Goal: Task Accomplishment & Management: Use online tool/utility

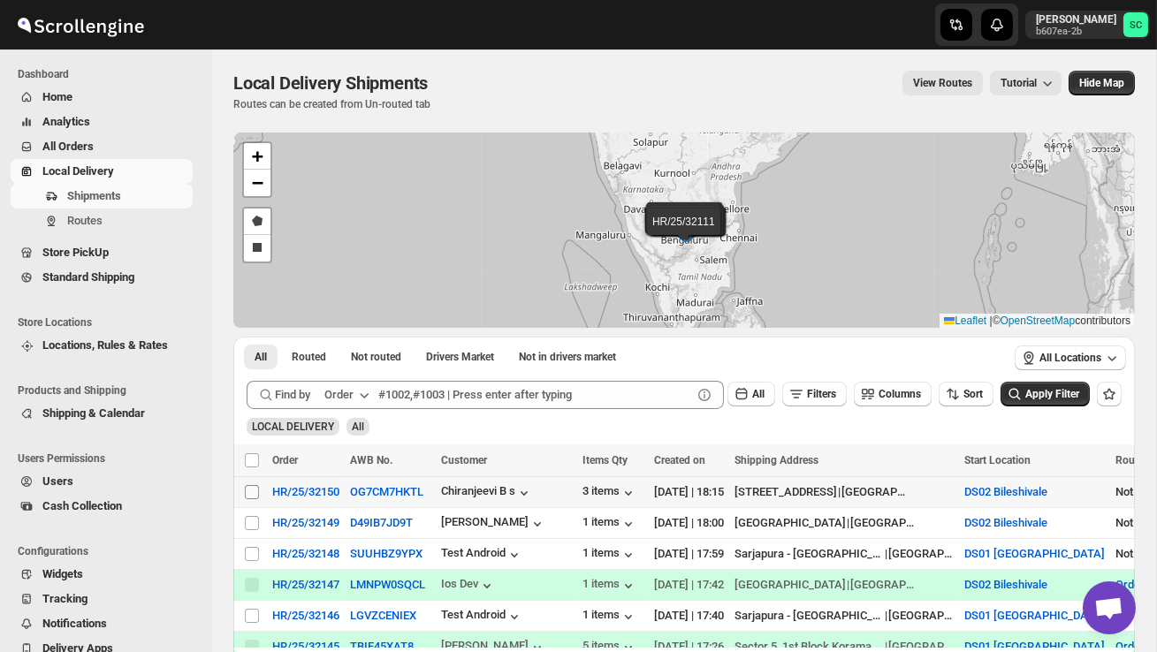
click at [257, 488] on input "Select shipment" at bounding box center [252, 492] width 14 height 14
checkbox input "true"
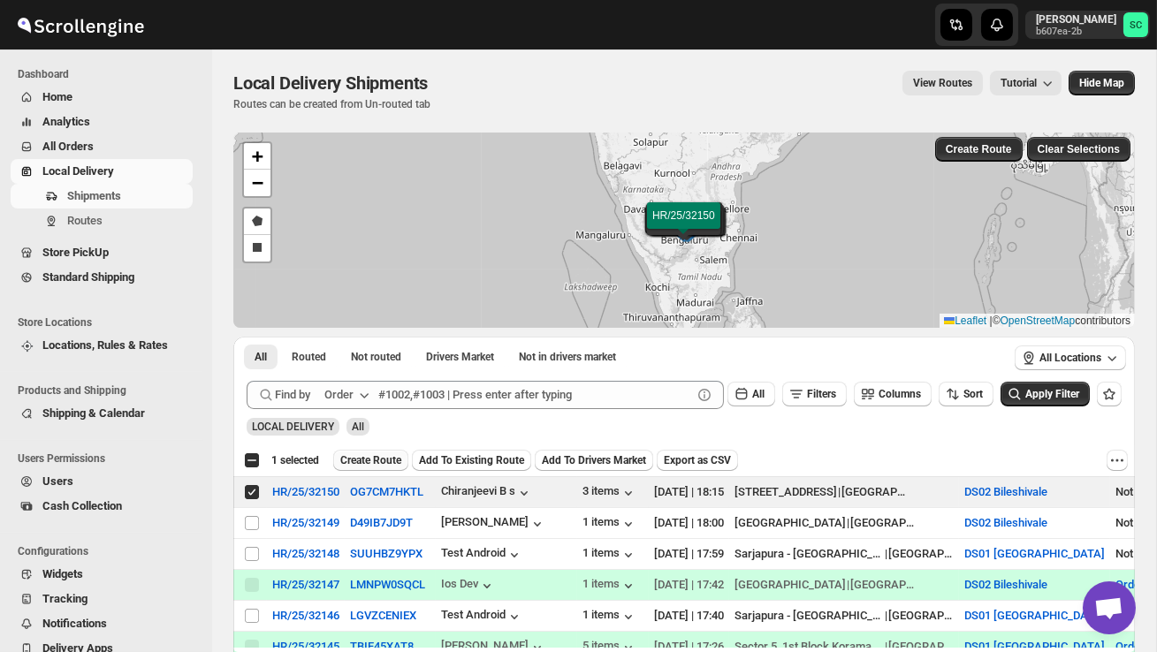
click at [383, 457] on span "Create Route" at bounding box center [370, 461] width 61 height 14
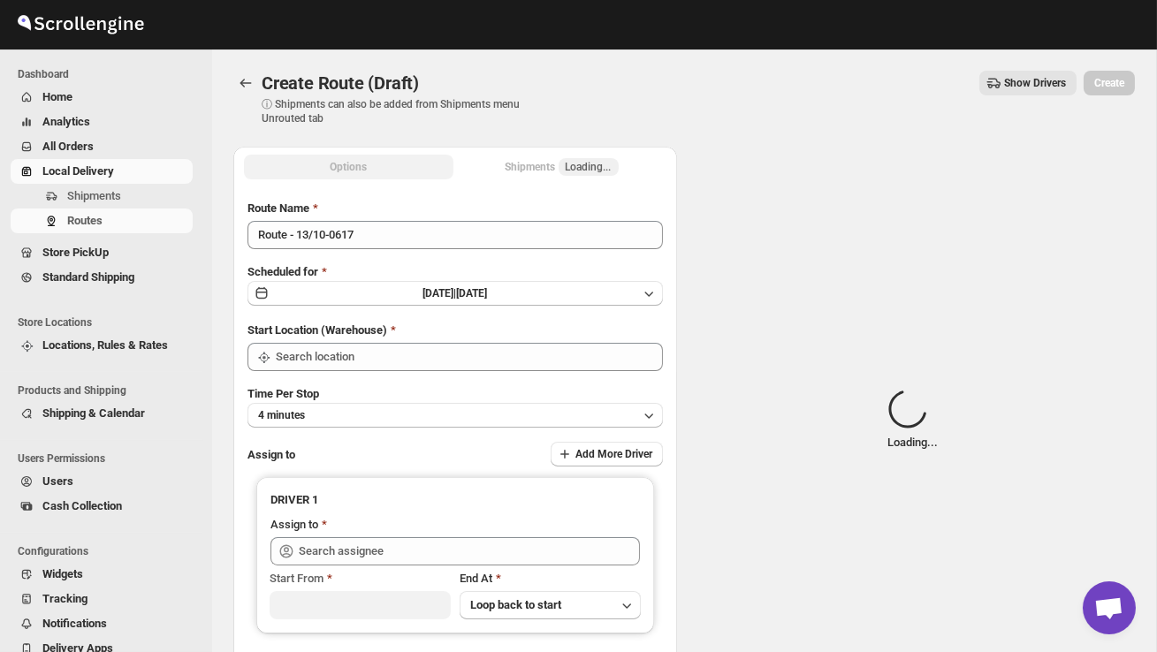
type input "DS02 Bileshivale"
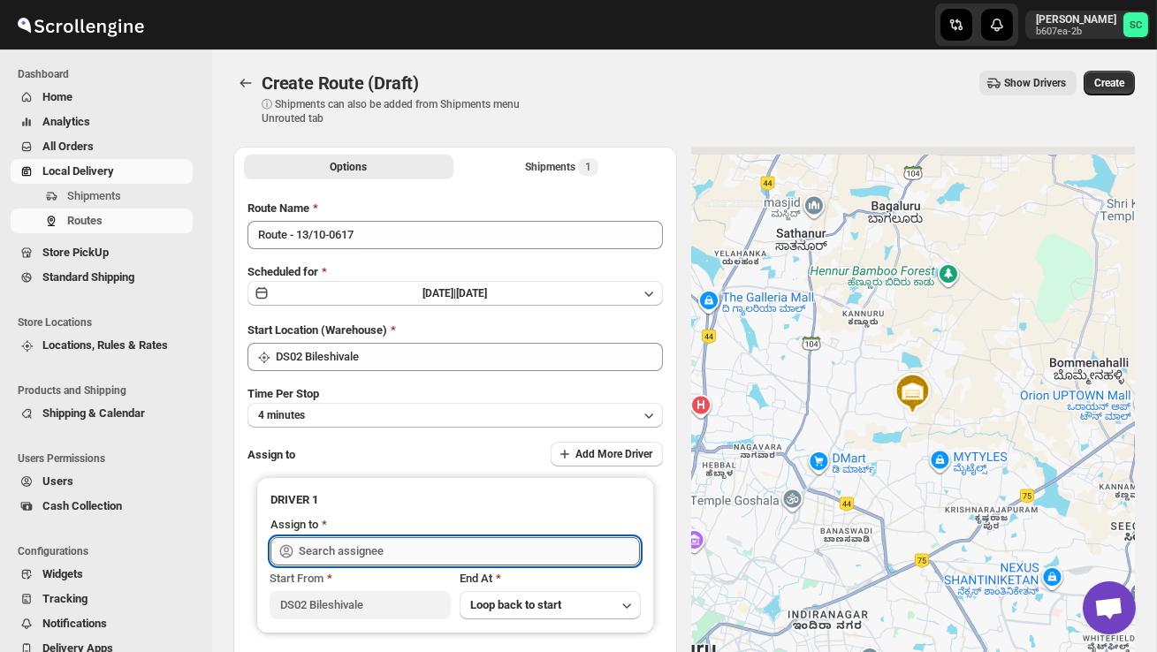
click at [370, 551] on input "text" at bounding box center [469, 551] width 341 height 28
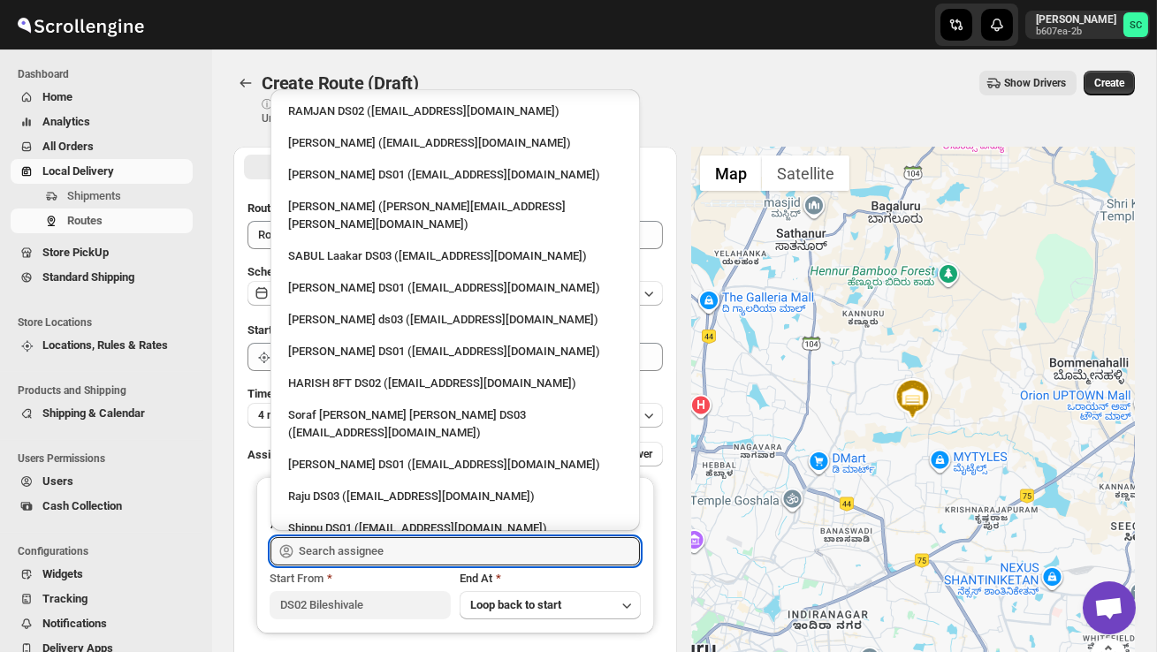
scroll to position [1573, 0]
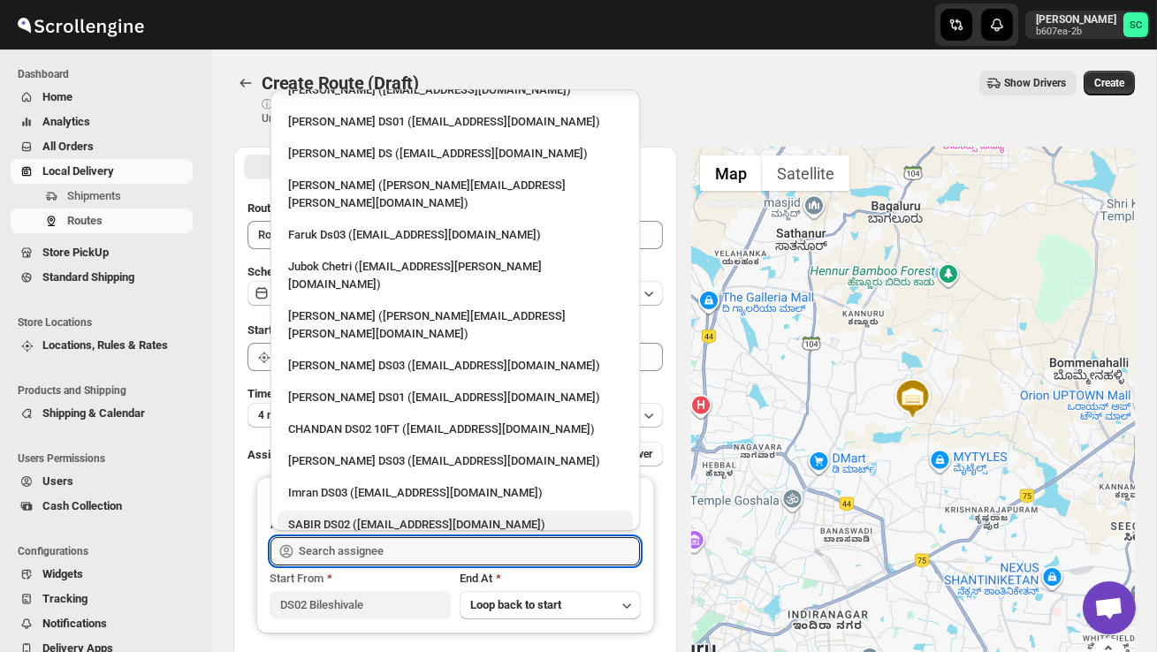
click at [363, 511] on div "SABIR DS02 ([EMAIL_ADDRESS][DOMAIN_NAME])" at bounding box center [455, 525] width 355 height 28
type input "SABIR DS02 ([EMAIL_ADDRESS][DOMAIN_NAME])"
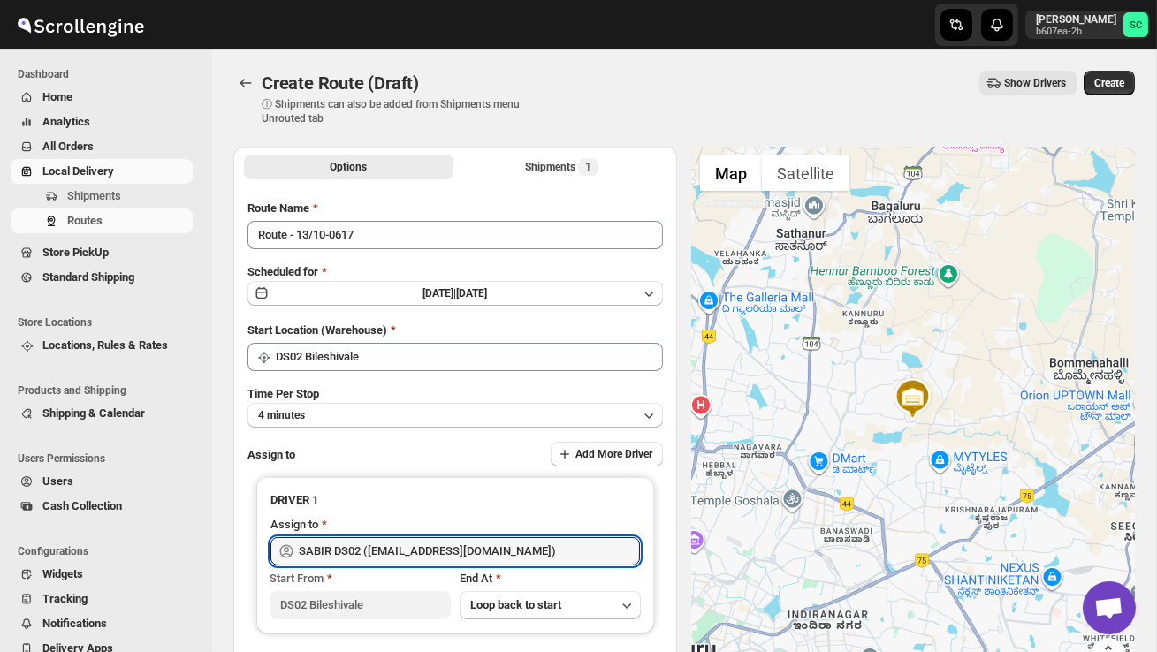
click at [1113, 75] on button "Create" at bounding box center [1109, 83] width 51 height 25
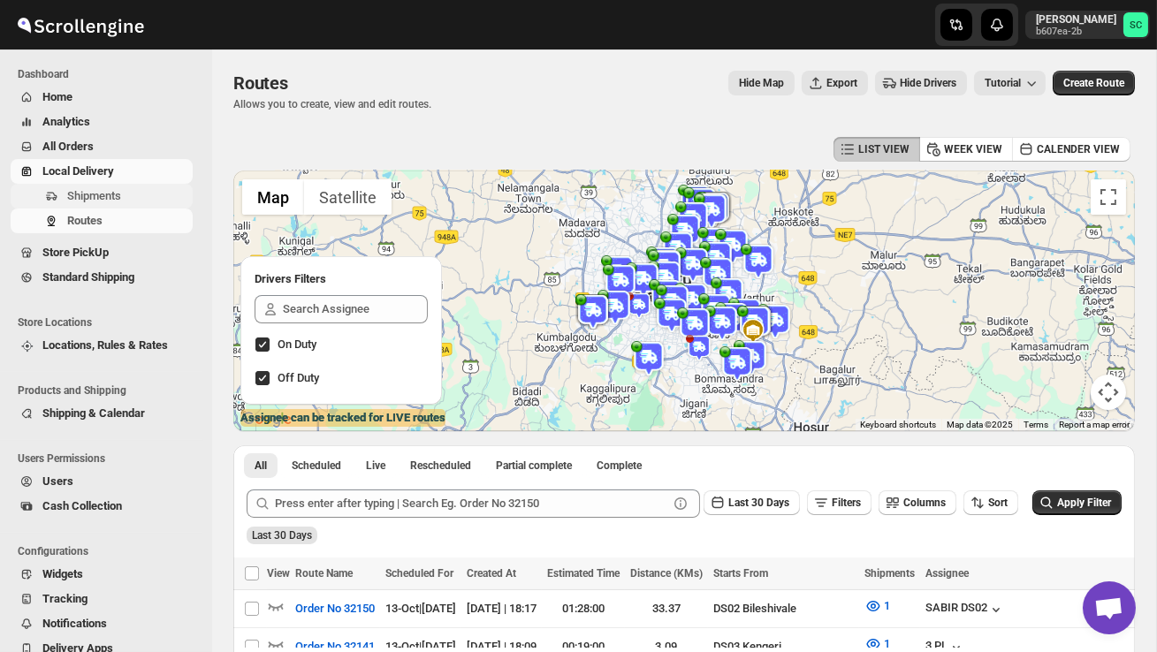
click at [92, 199] on span "Shipments" at bounding box center [94, 195] width 54 height 13
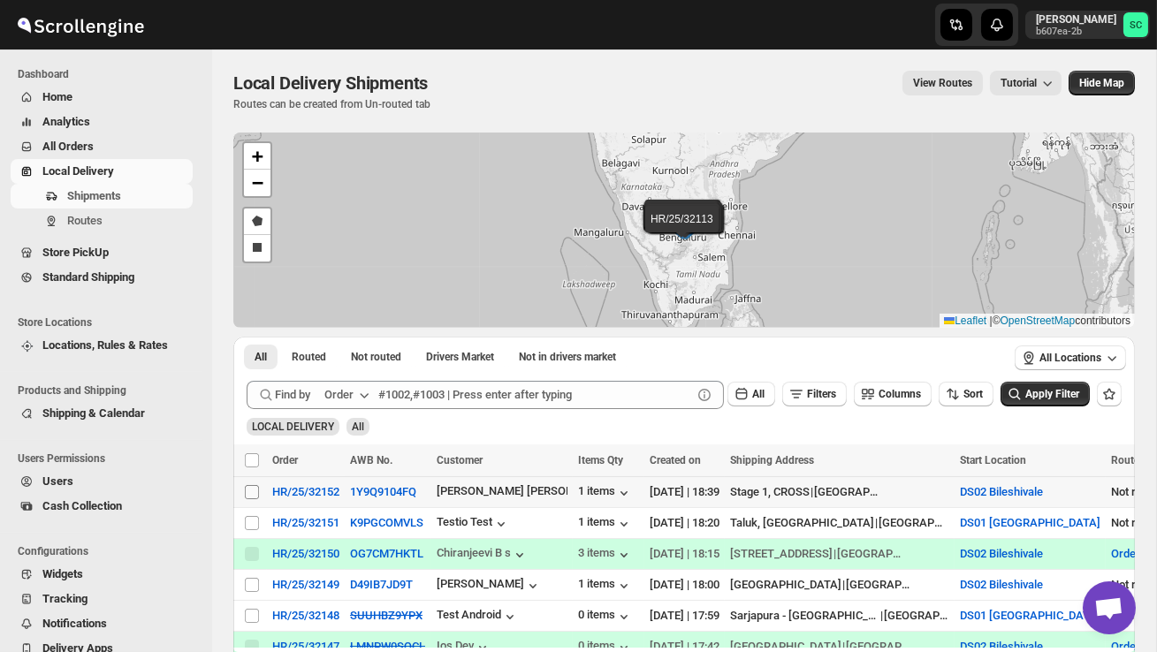
click at [249, 496] on input "Select shipment" at bounding box center [252, 492] width 14 height 14
checkbox input "true"
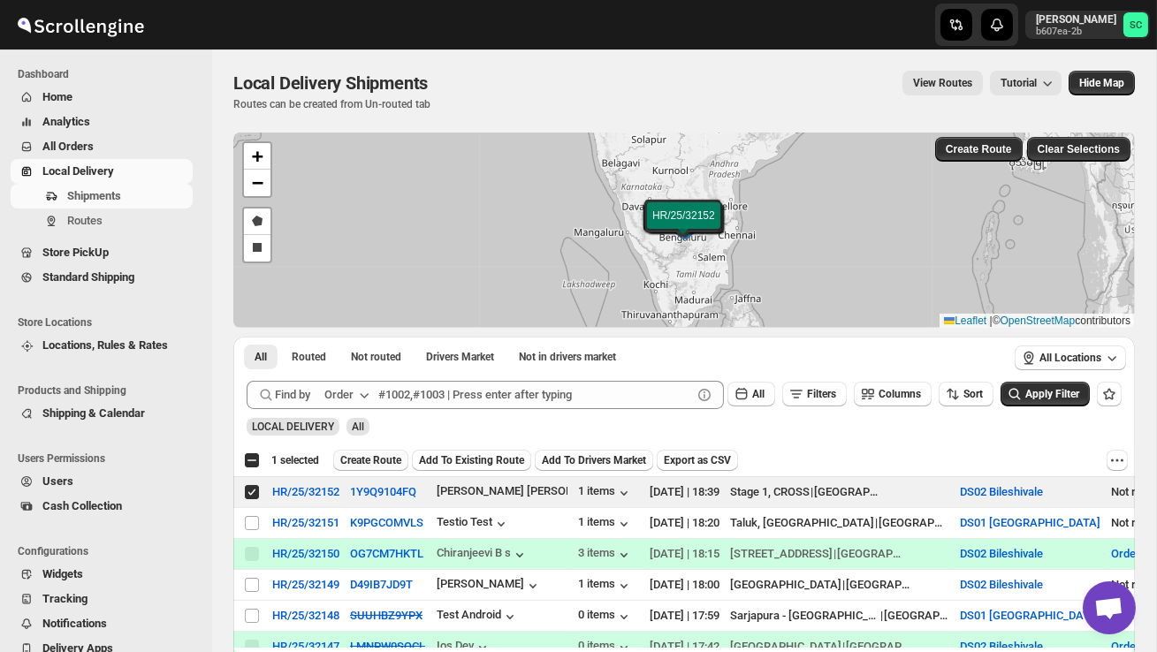
click at [368, 458] on span "Create Route" at bounding box center [370, 461] width 61 height 14
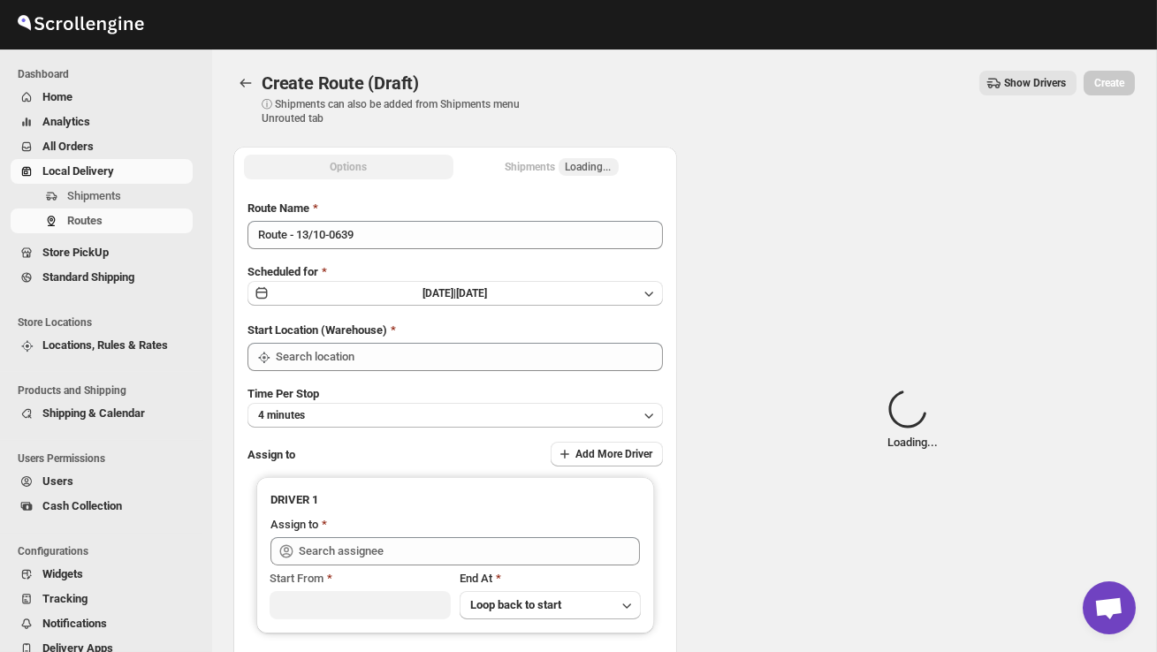
type input "DS02 Bileshivale"
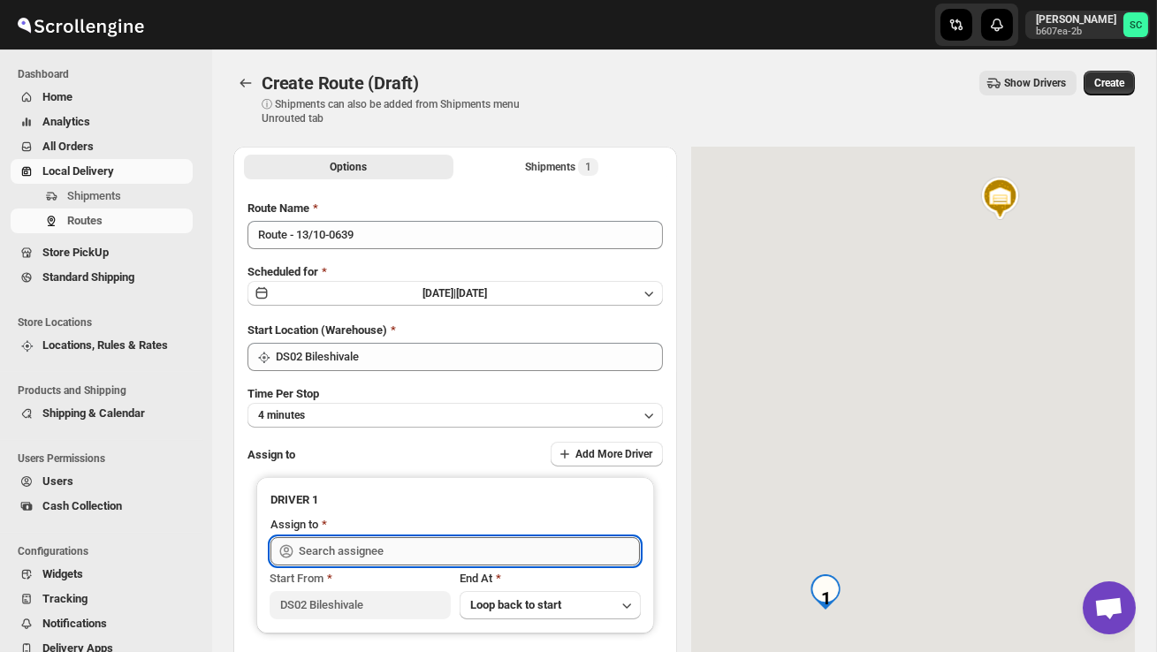
click at [346, 539] on input "text" at bounding box center [469, 551] width 341 height 28
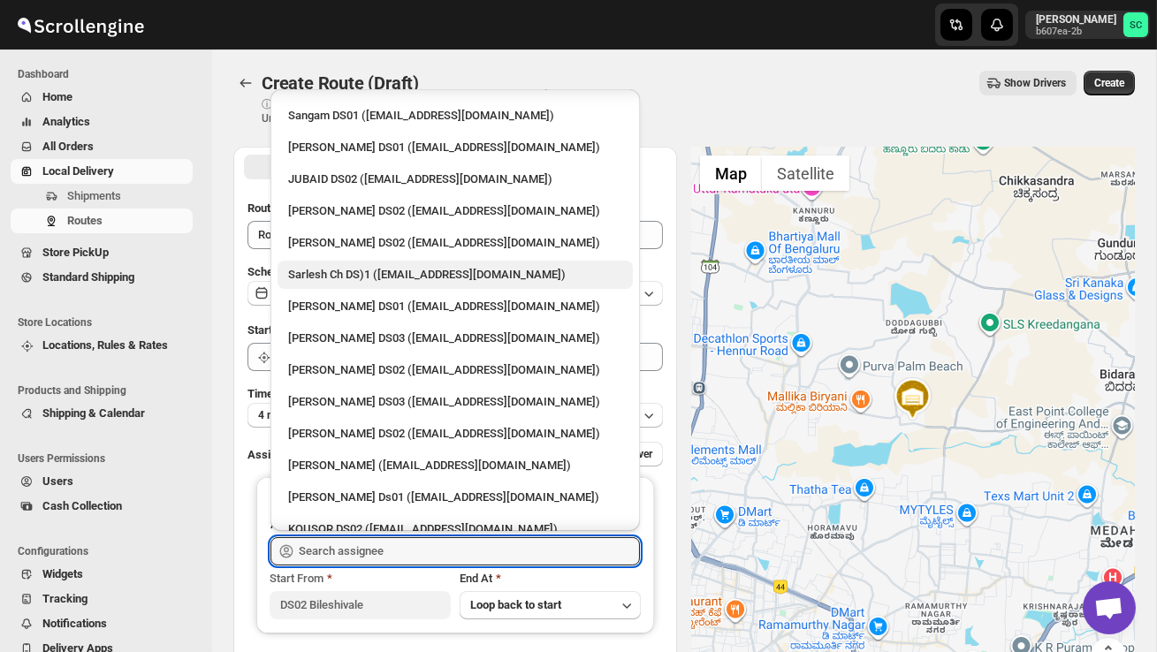
scroll to position [503, 0]
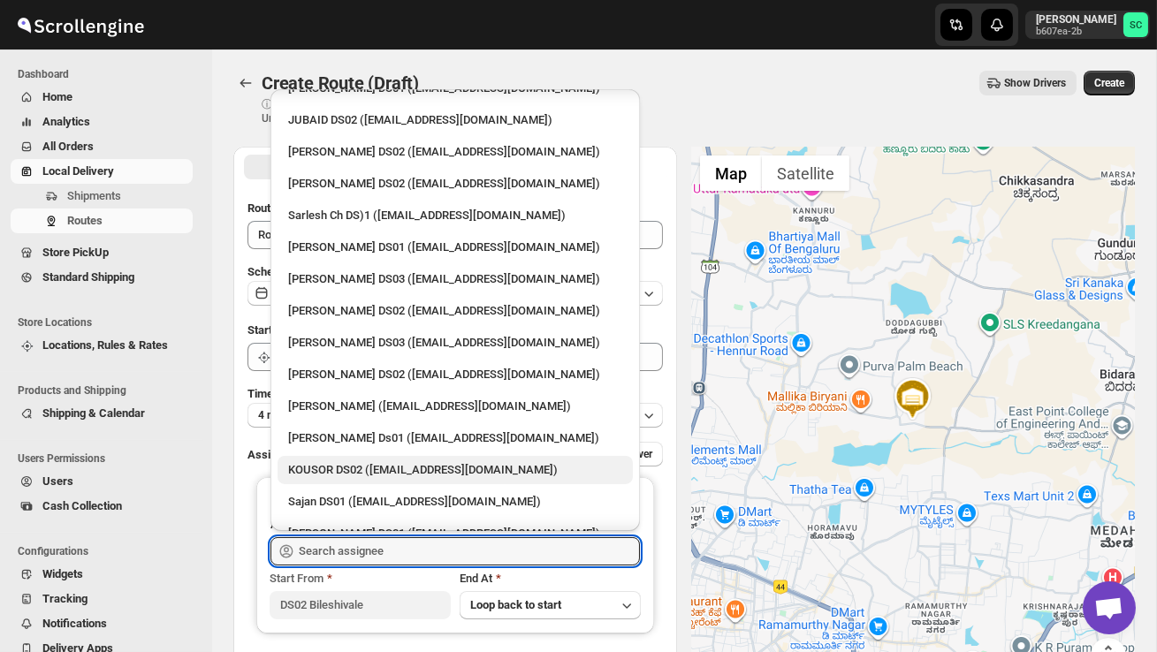
click at [391, 461] on div "KOUSOR DS02 ([EMAIL_ADDRESS][DOMAIN_NAME])" at bounding box center [455, 470] width 334 height 18
type input "KOUSOR DS02 ([EMAIL_ADDRESS][DOMAIN_NAME])"
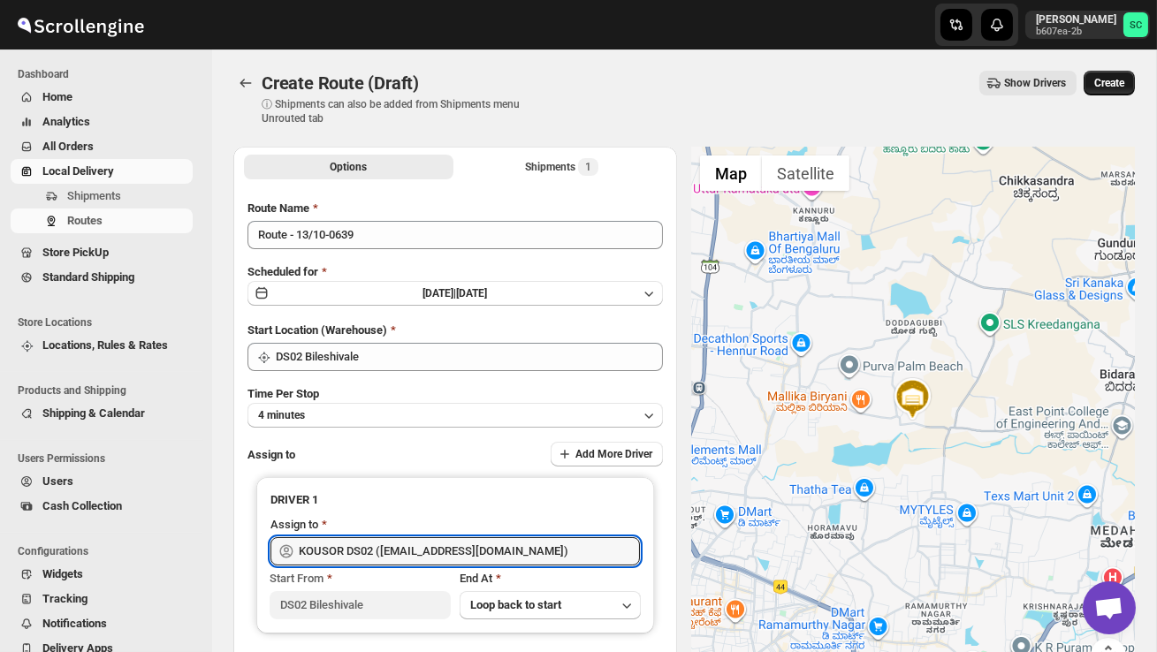
click at [1099, 90] on button "Create" at bounding box center [1109, 83] width 51 height 25
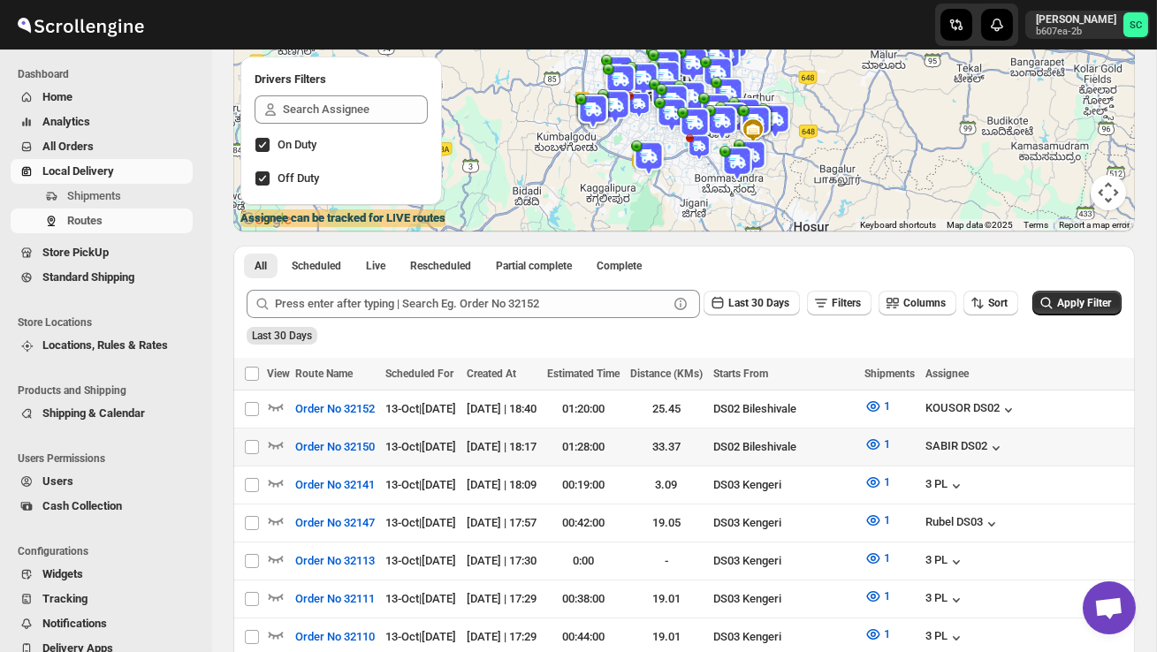
scroll to position [201, 0]
click at [281, 436] on icon "button" at bounding box center [276, 444] width 18 height 18
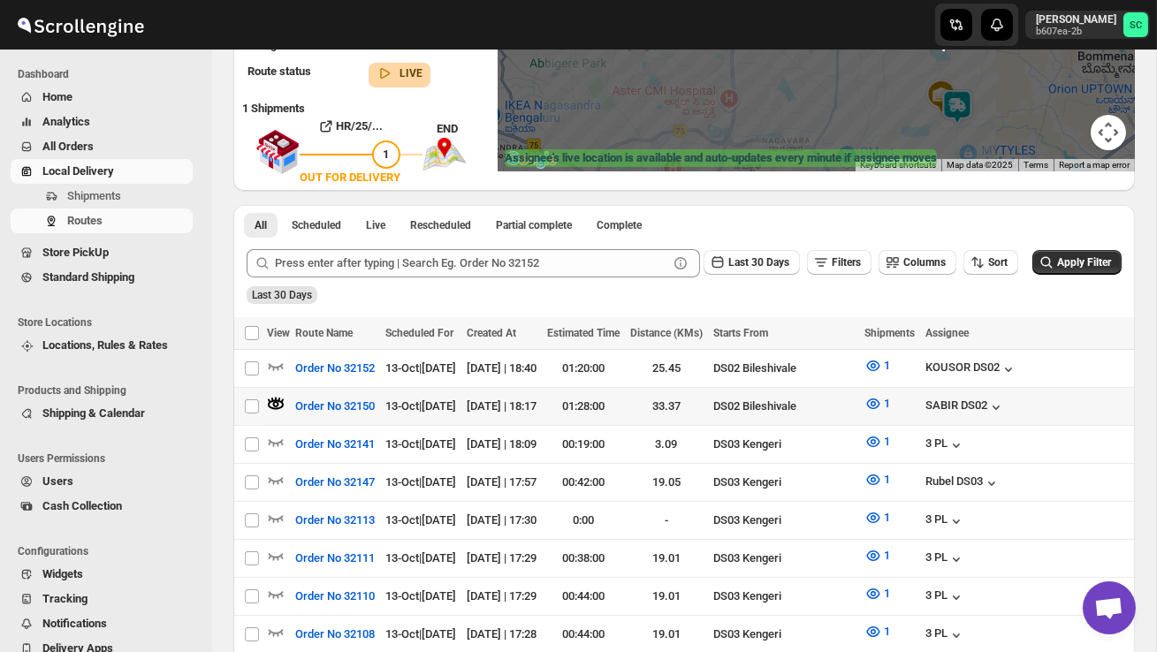
scroll to position [261, 0]
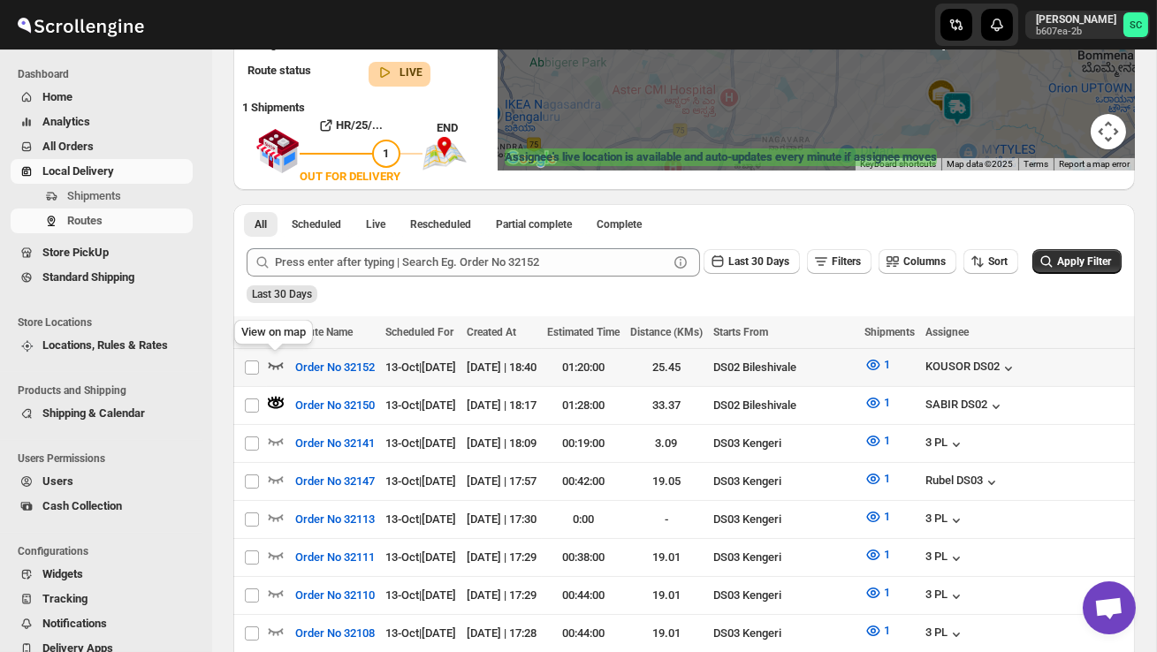
click at [273, 366] on icon "button" at bounding box center [276, 365] width 15 height 7
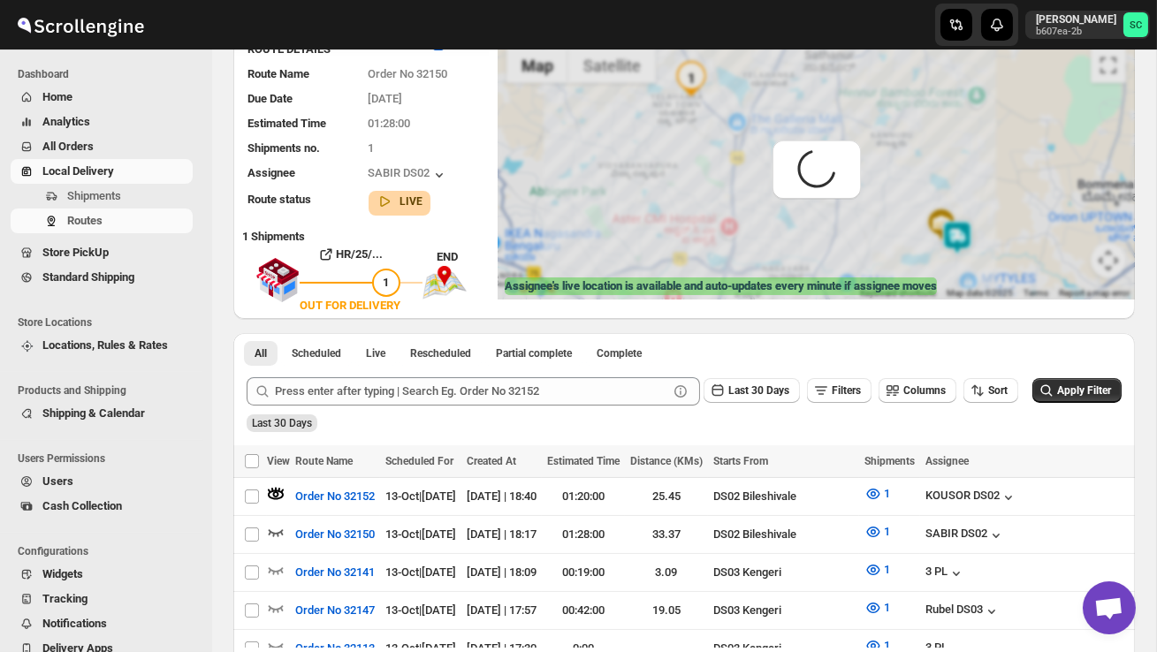
scroll to position [0, 0]
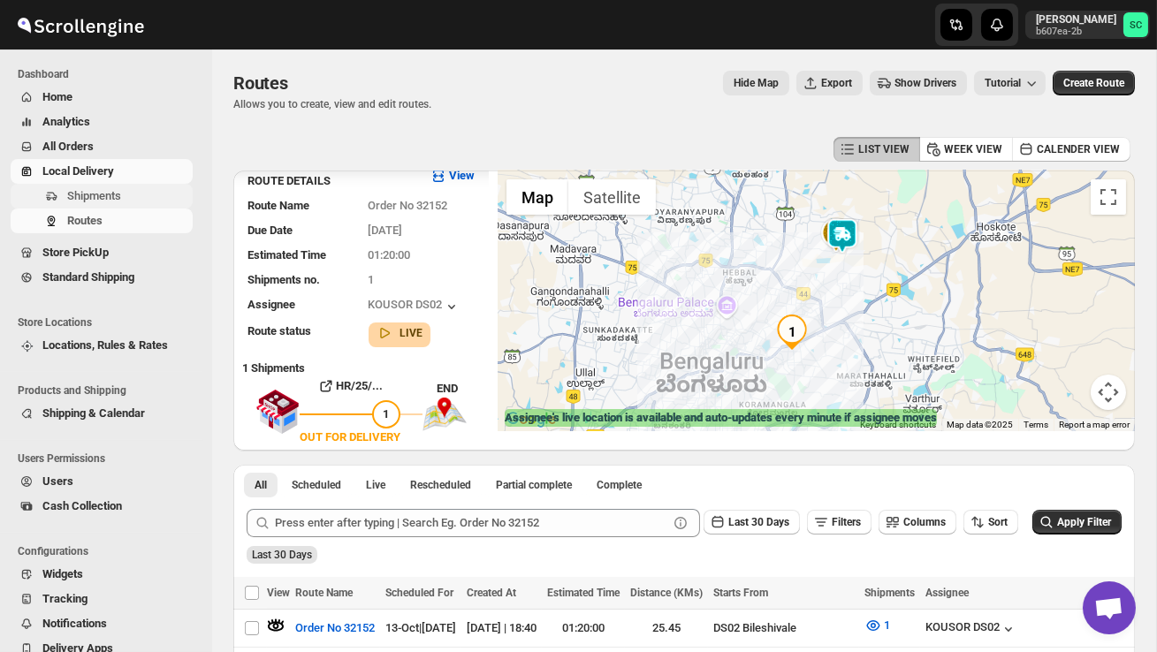
click at [111, 194] on span "Shipments" at bounding box center [94, 195] width 54 height 13
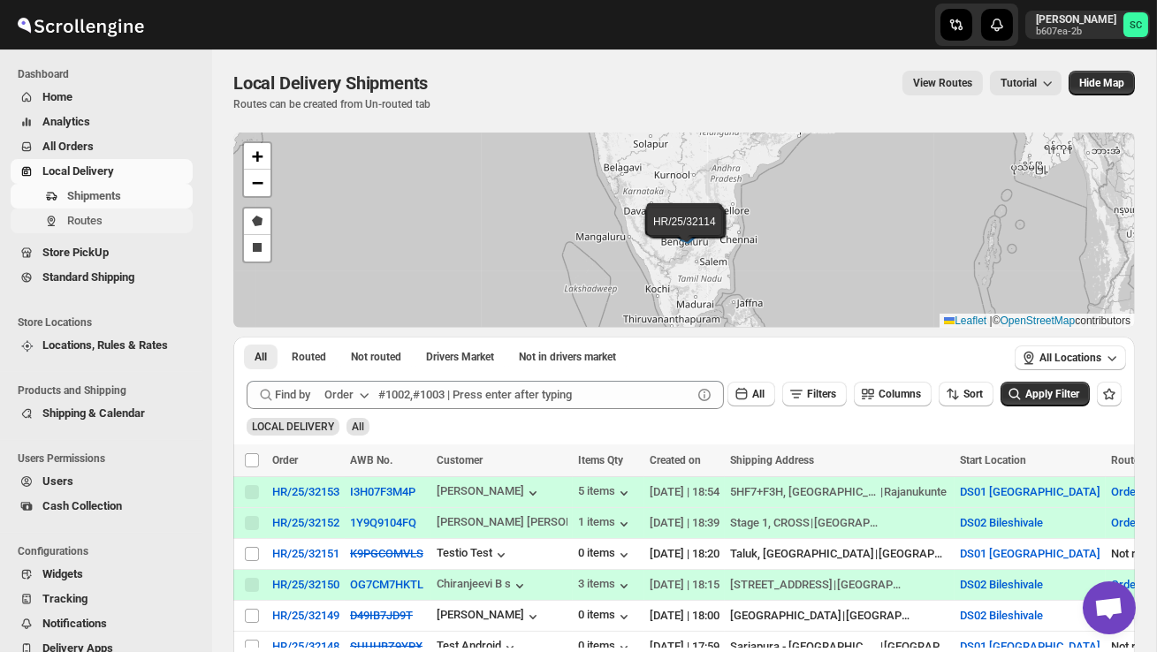
click at [109, 220] on span "Routes" at bounding box center [128, 221] width 122 height 18
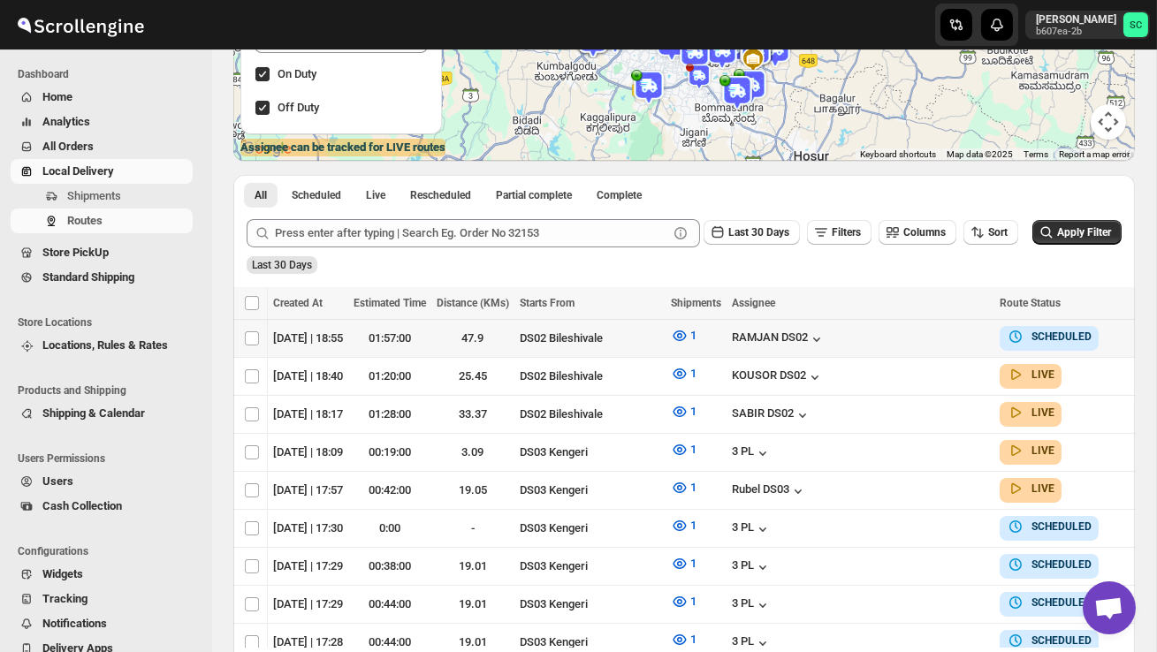
scroll to position [0, 269]
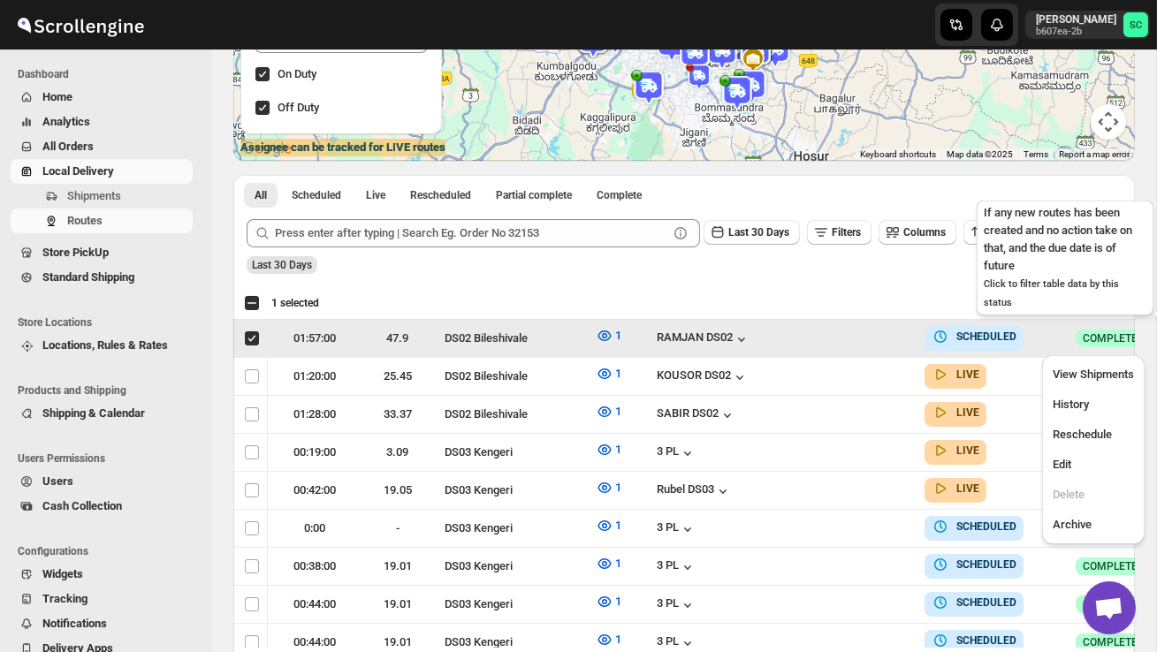
scroll to position [0, 1]
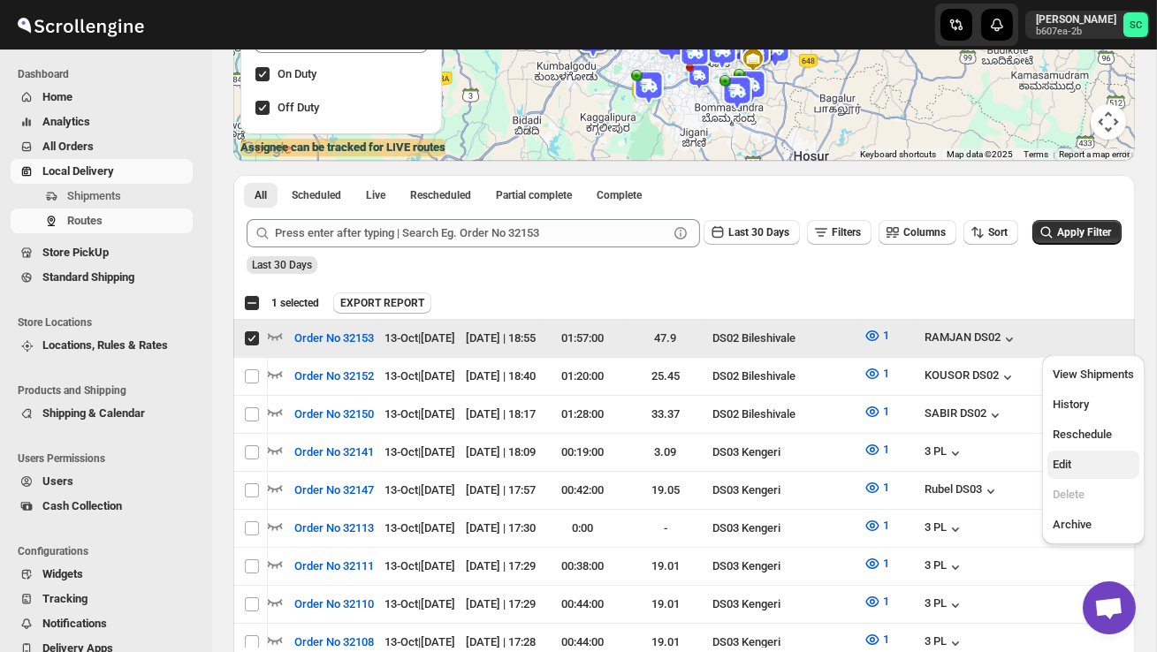
click at [1076, 456] on span "Edit" at bounding box center [1093, 465] width 81 height 18
checkbox input "false"
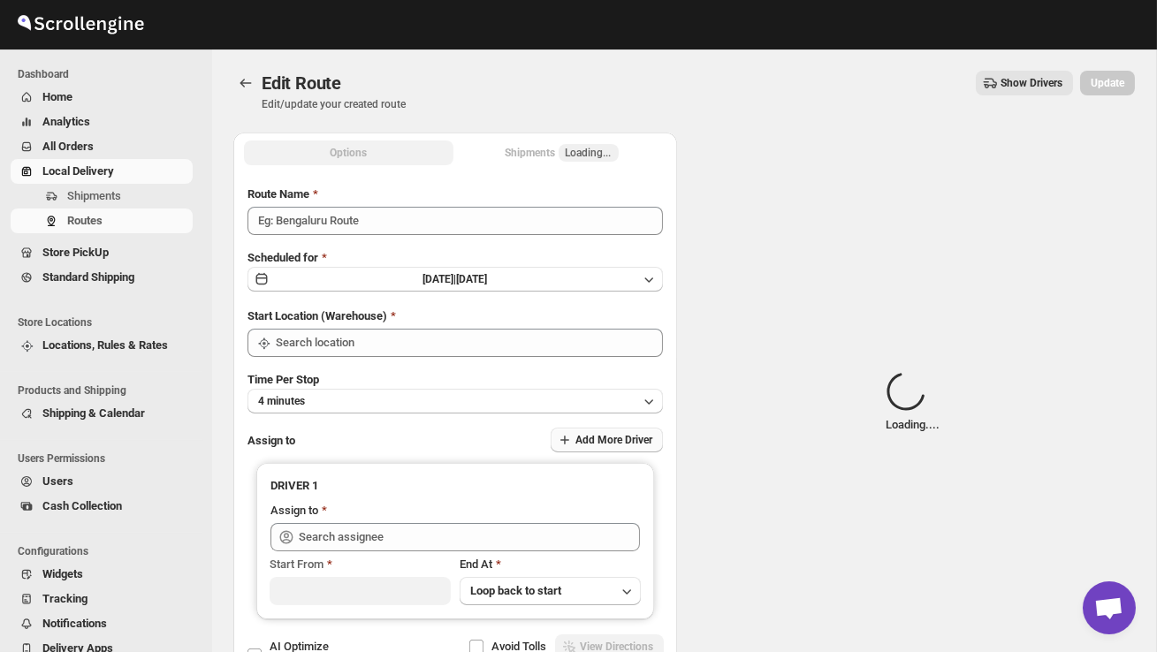
type input "Order No 32153"
type input "DS02 Bileshivale"
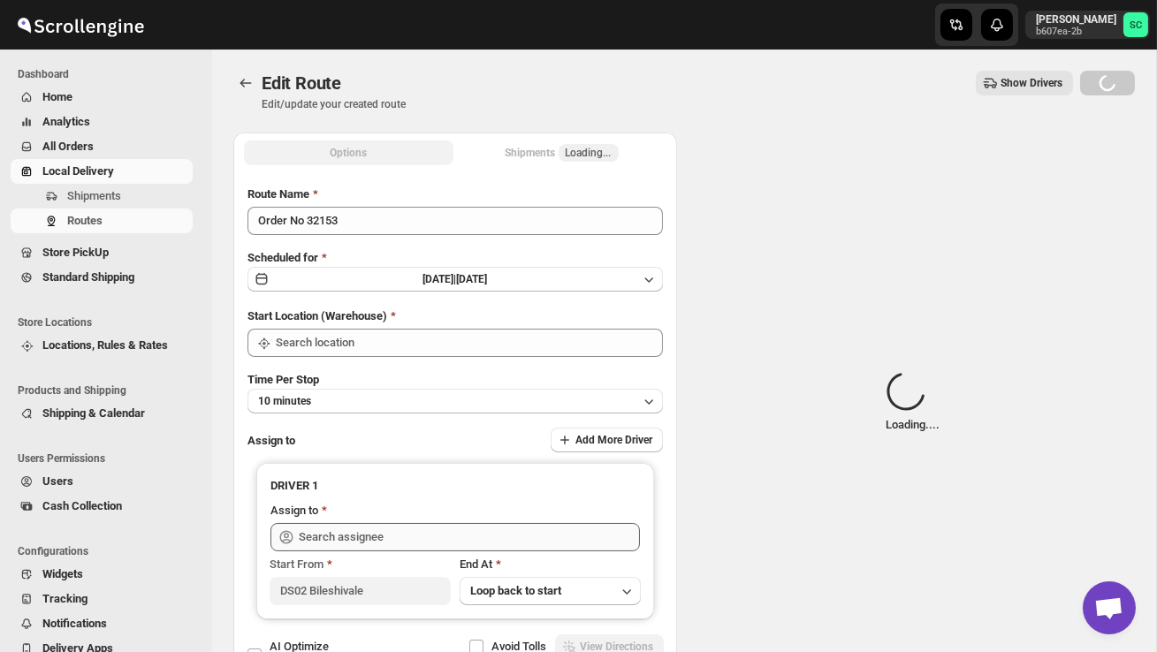
type input "DS02 Bileshivale"
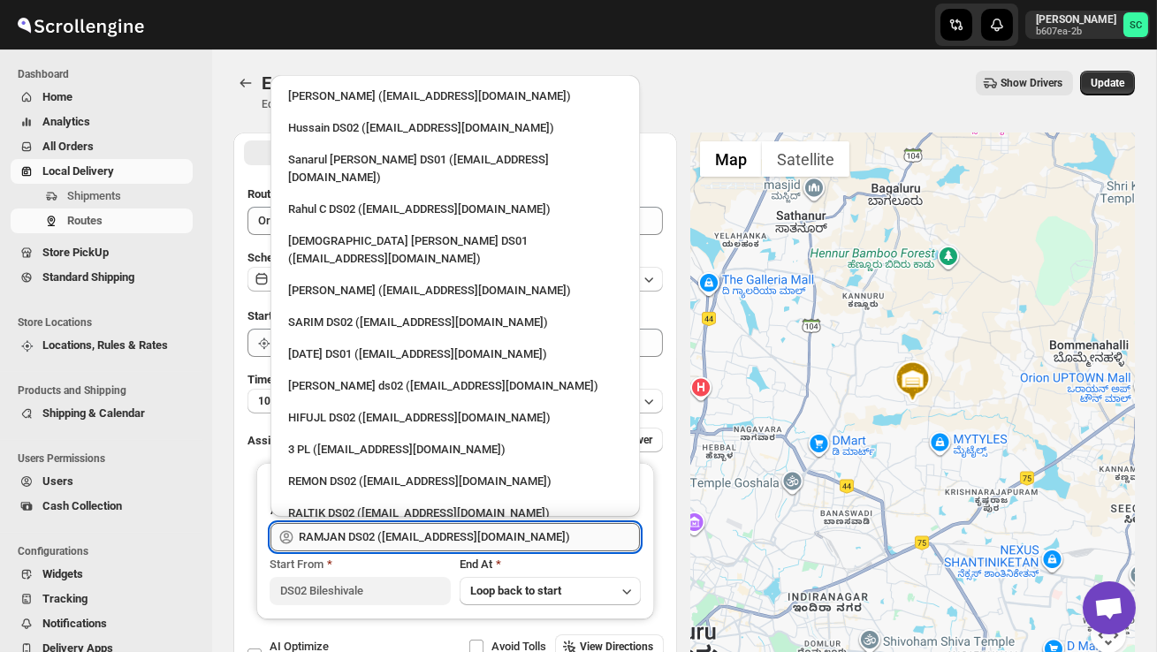
click at [473, 535] on input "RAMJAN DS02 ([EMAIL_ADDRESS][DOMAIN_NAME])" at bounding box center [469, 537] width 341 height 28
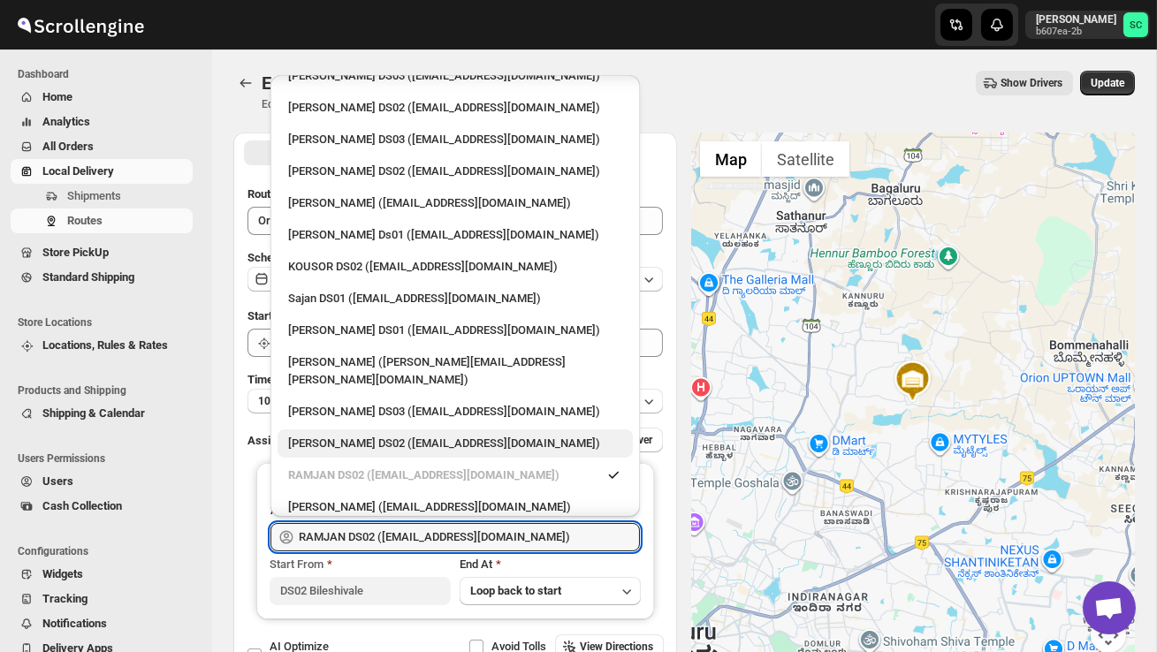
scroll to position [693, 0]
click at [392, 434] on div "[PERSON_NAME] DS02 ([EMAIL_ADDRESS][DOMAIN_NAME])" at bounding box center [455, 443] width 334 height 18
type input "[PERSON_NAME] DS02 ([EMAIL_ADDRESS][DOMAIN_NAME])"
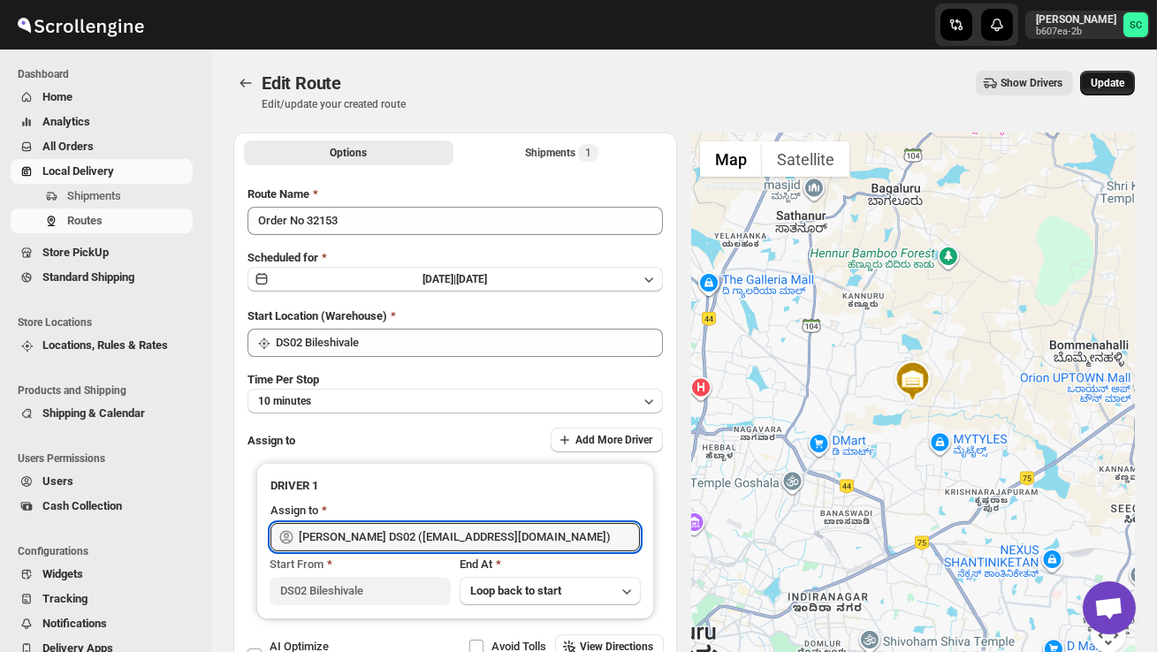
click at [1113, 72] on button "Update" at bounding box center [1107, 83] width 55 height 25
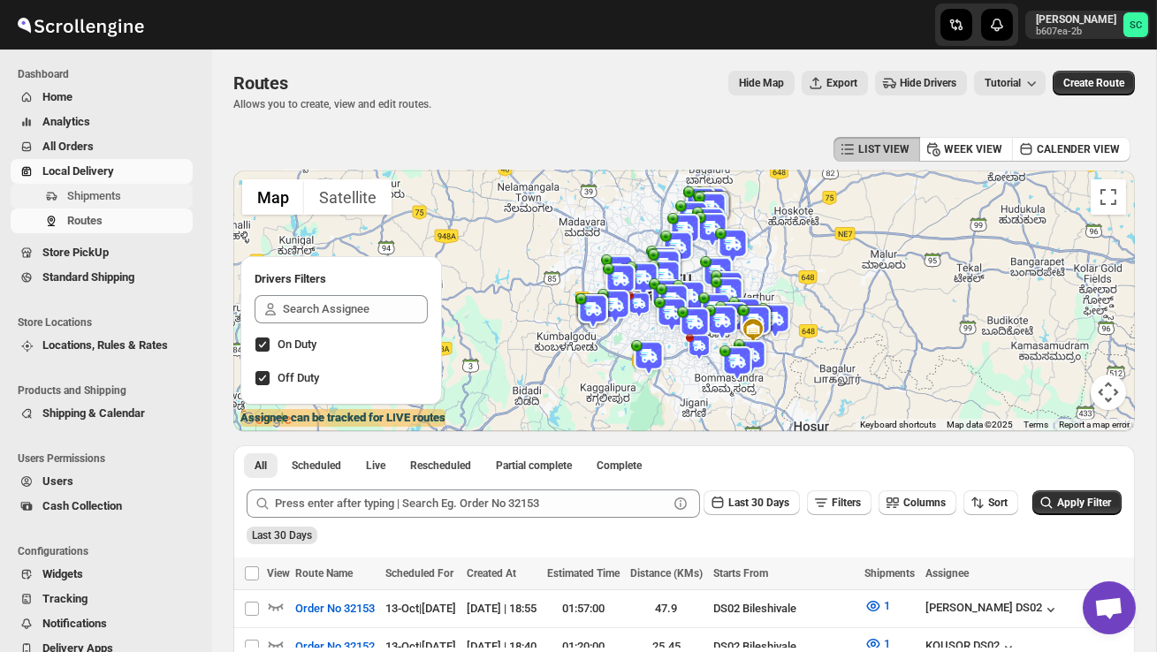
click at [111, 186] on button "Shipments" at bounding box center [102, 196] width 182 height 25
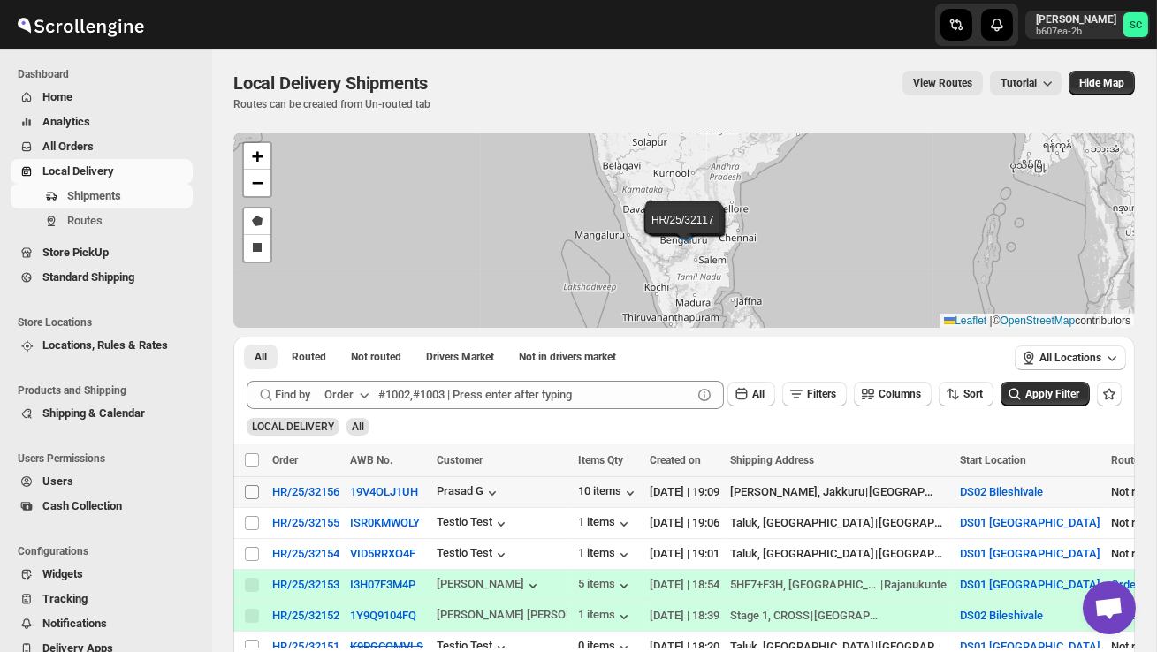
click at [253, 491] on input "Select shipment" at bounding box center [252, 492] width 14 height 14
checkbox input "true"
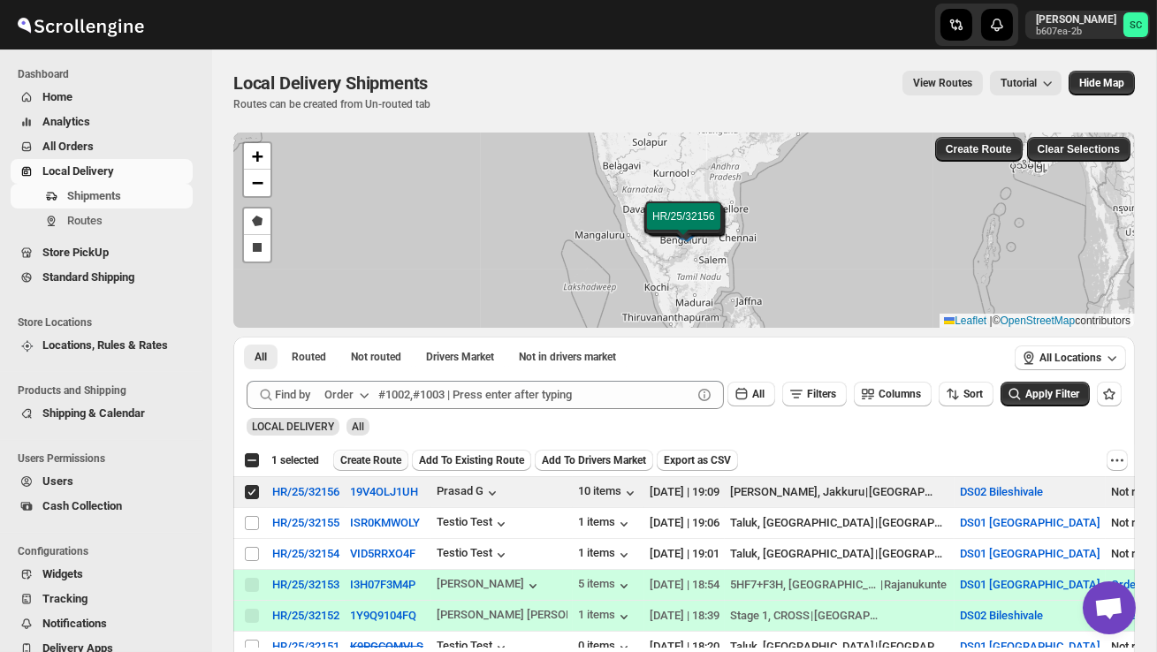
click at [396, 460] on span "Create Route" at bounding box center [370, 461] width 61 height 14
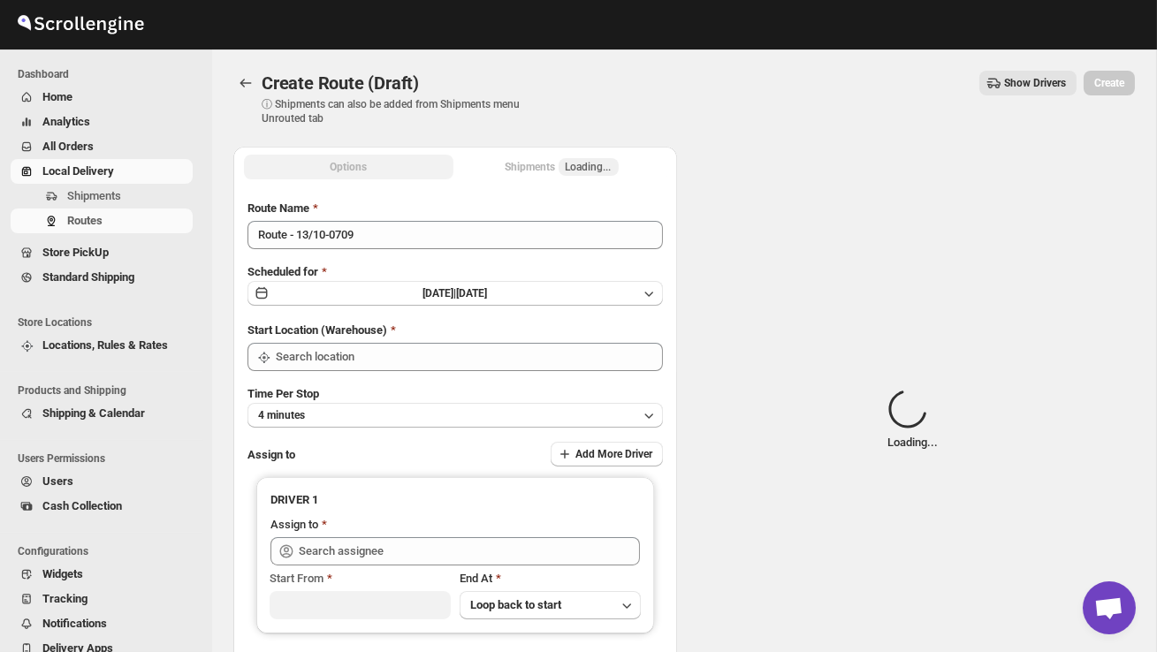
type input "DS02 Bileshivale"
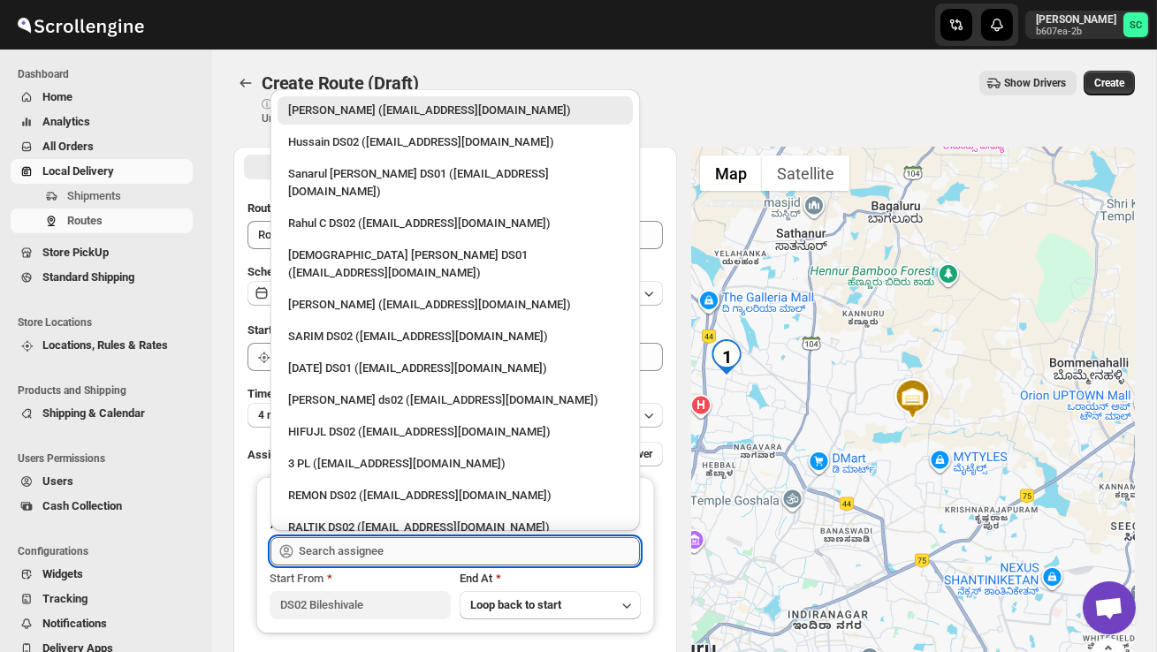
click at [377, 540] on input "text" at bounding box center [469, 551] width 341 height 28
click at [414, 153] on div "Hussain DS02 ([EMAIL_ADDRESS][DOMAIN_NAME])" at bounding box center [455, 142] width 355 height 28
type input "Hussain DS02 ([EMAIL_ADDRESS][DOMAIN_NAME])"
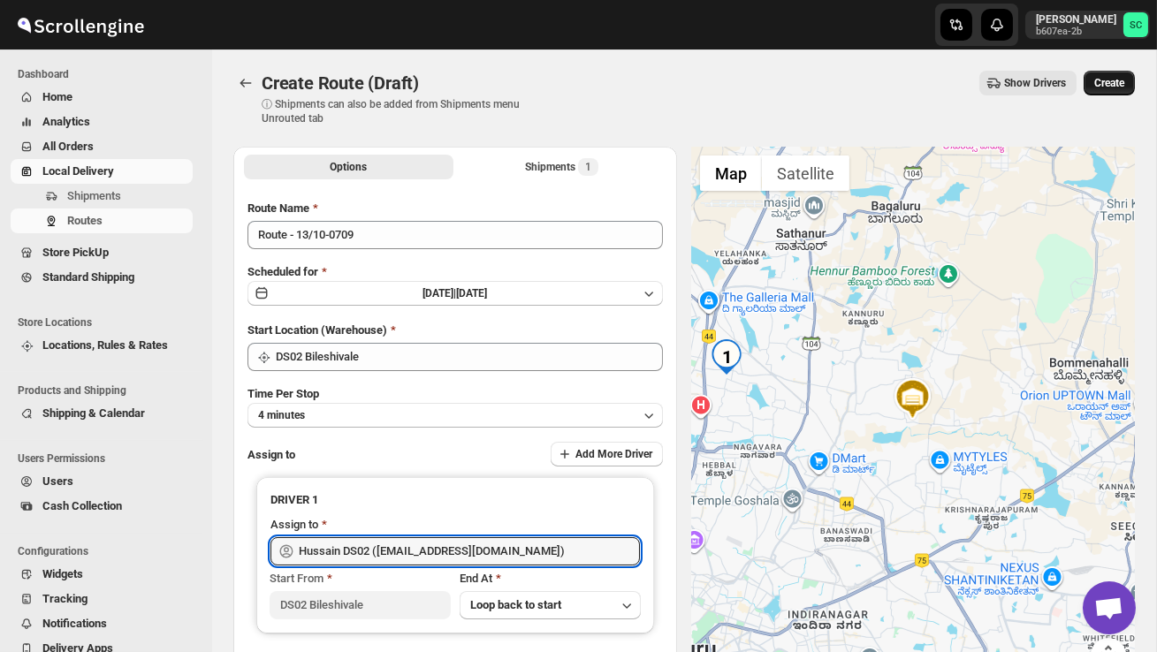
click at [1085, 87] on button "Create" at bounding box center [1109, 83] width 51 height 25
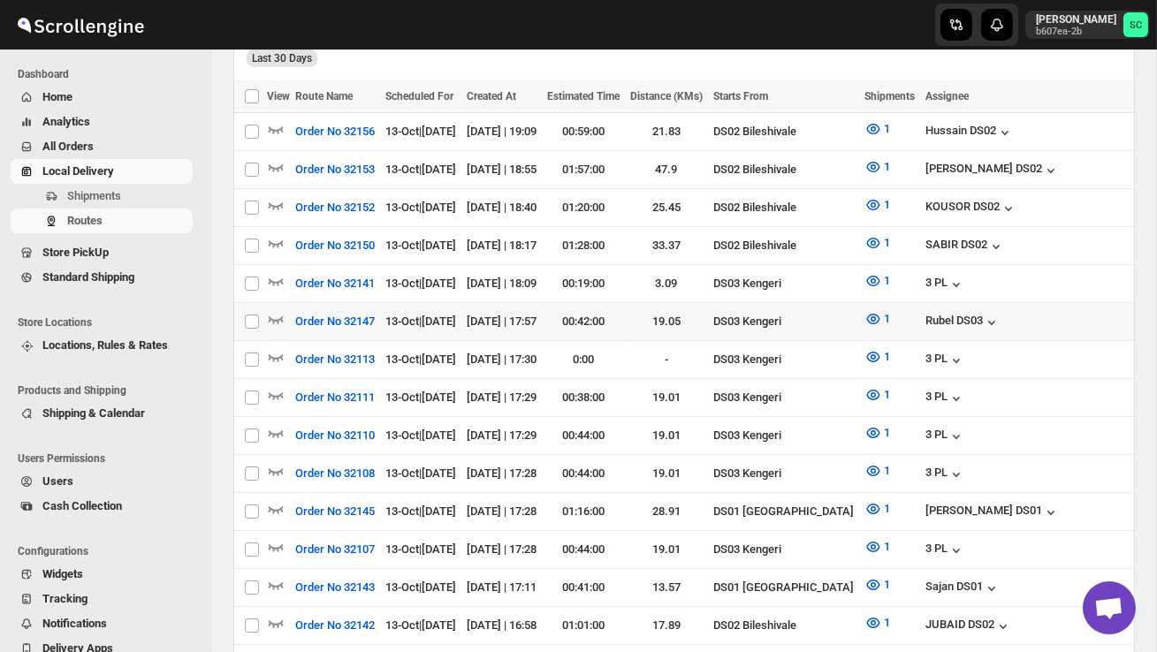
scroll to position [476, 0]
click at [278, 237] on icon "button" at bounding box center [276, 244] width 18 height 18
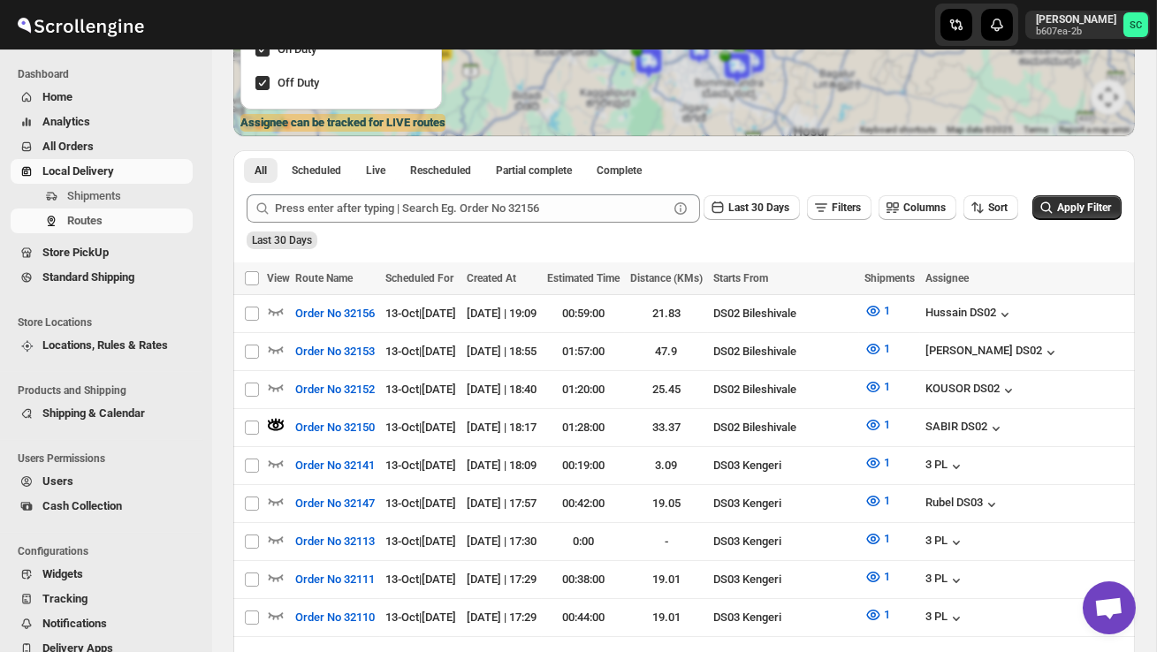
scroll to position [0, 0]
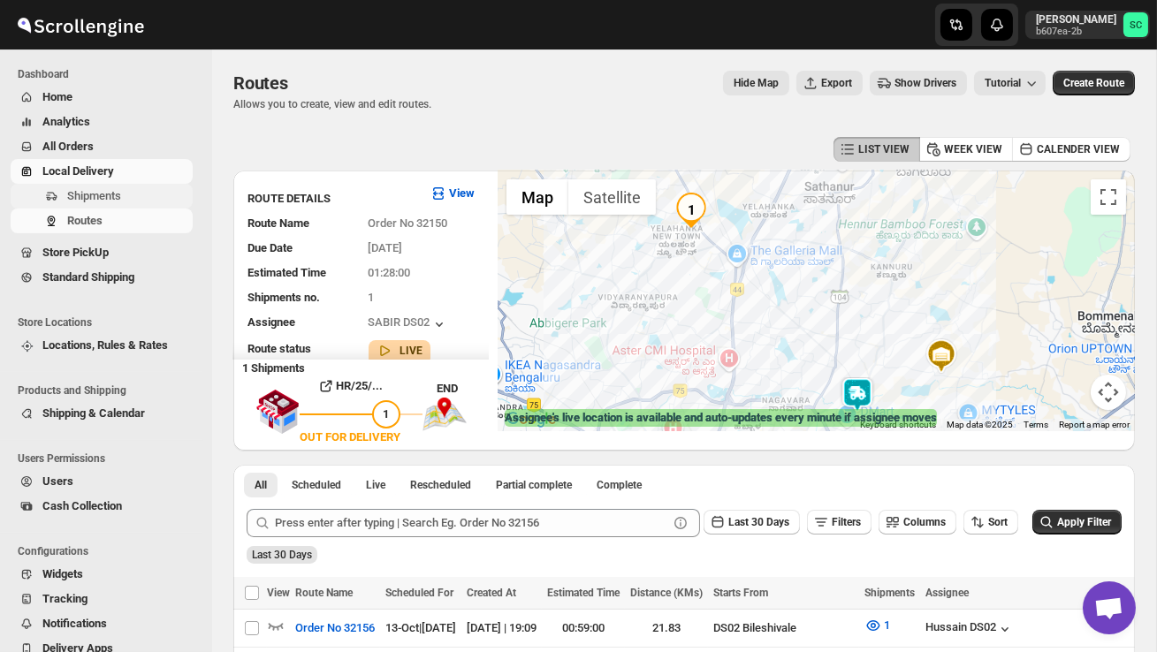
click at [99, 199] on span "Shipments" at bounding box center [94, 195] width 54 height 13
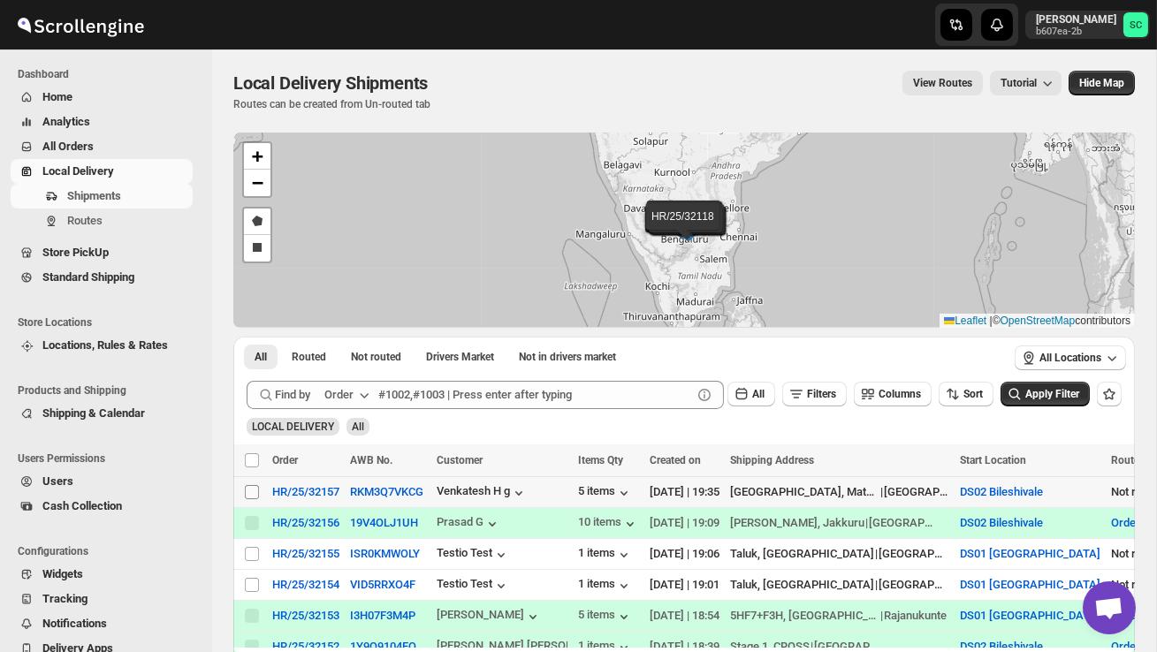
click at [250, 492] on input "Select shipment" at bounding box center [252, 492] width 14 height 14
checkbox input "true"
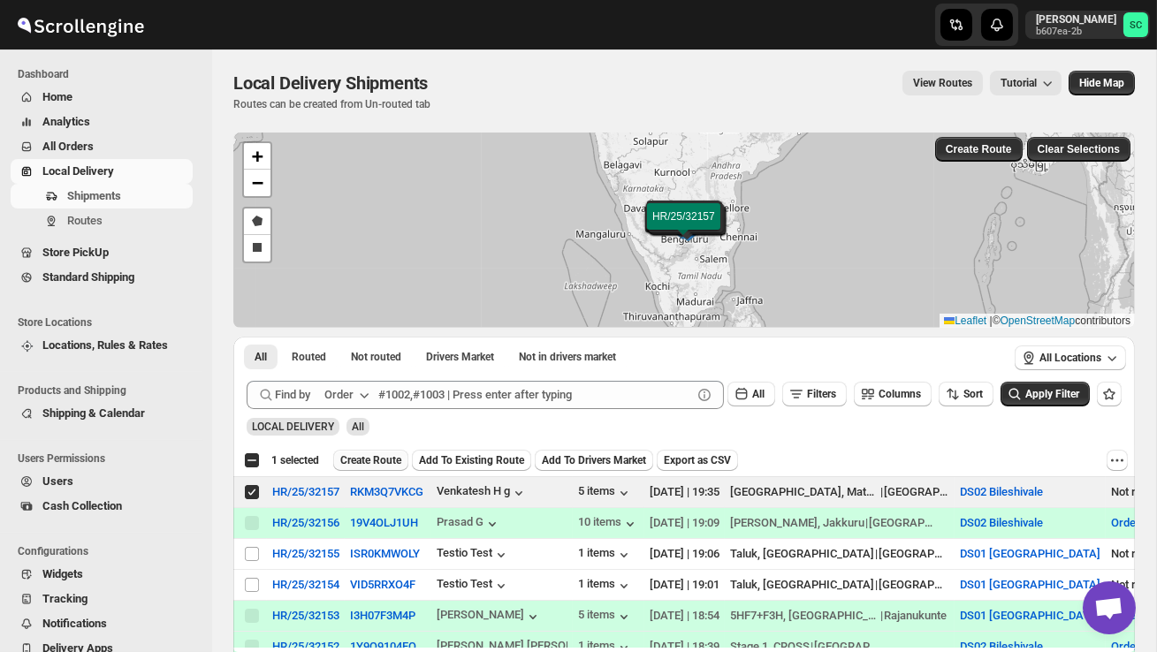
click at [392, 459] on span "Create Route" at bounding box center [370, 461] width 61 height 14
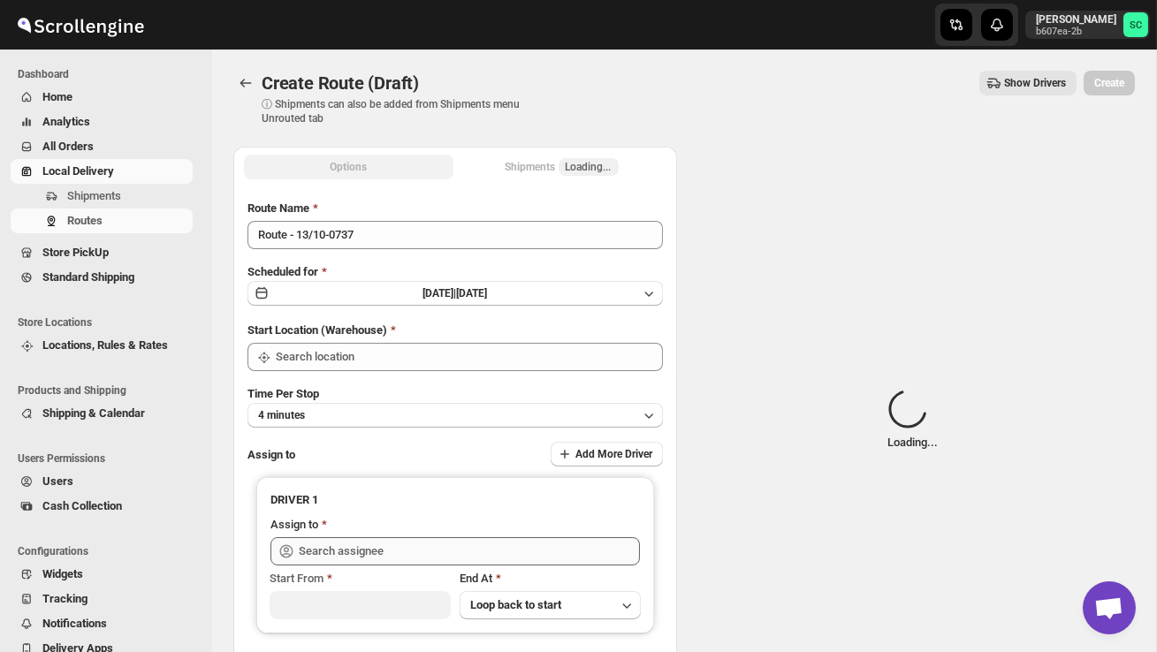
type input "DS02 Bileshivale"
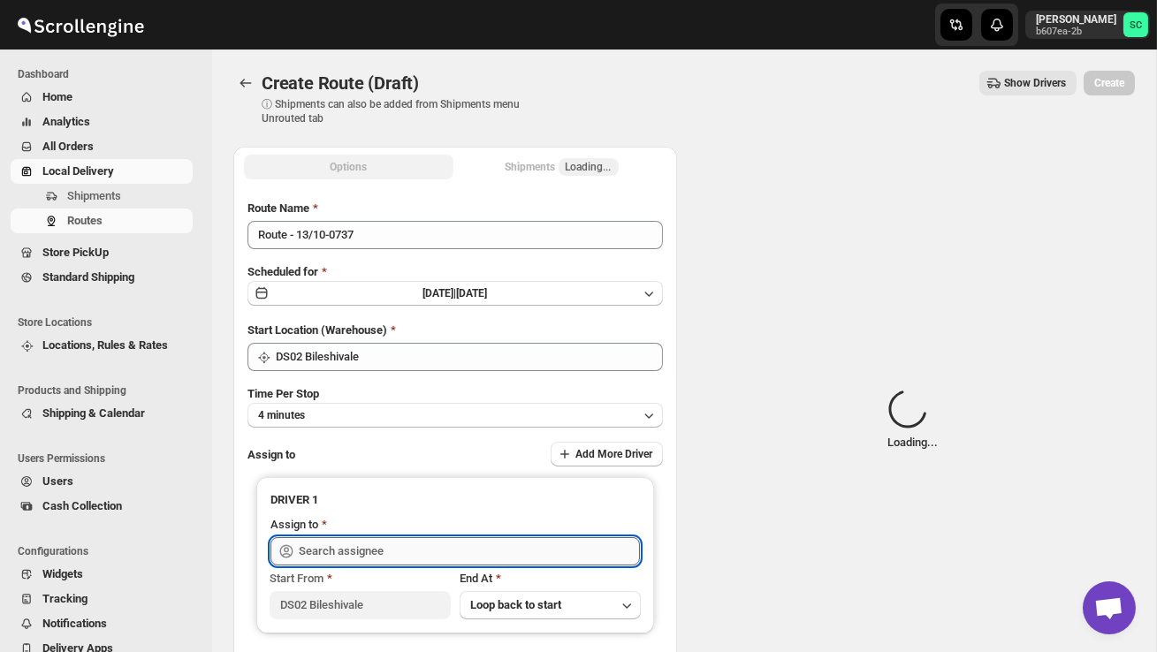
click at [363, 545] on input "text" at bounding box center [469, 551] width 341 height 28
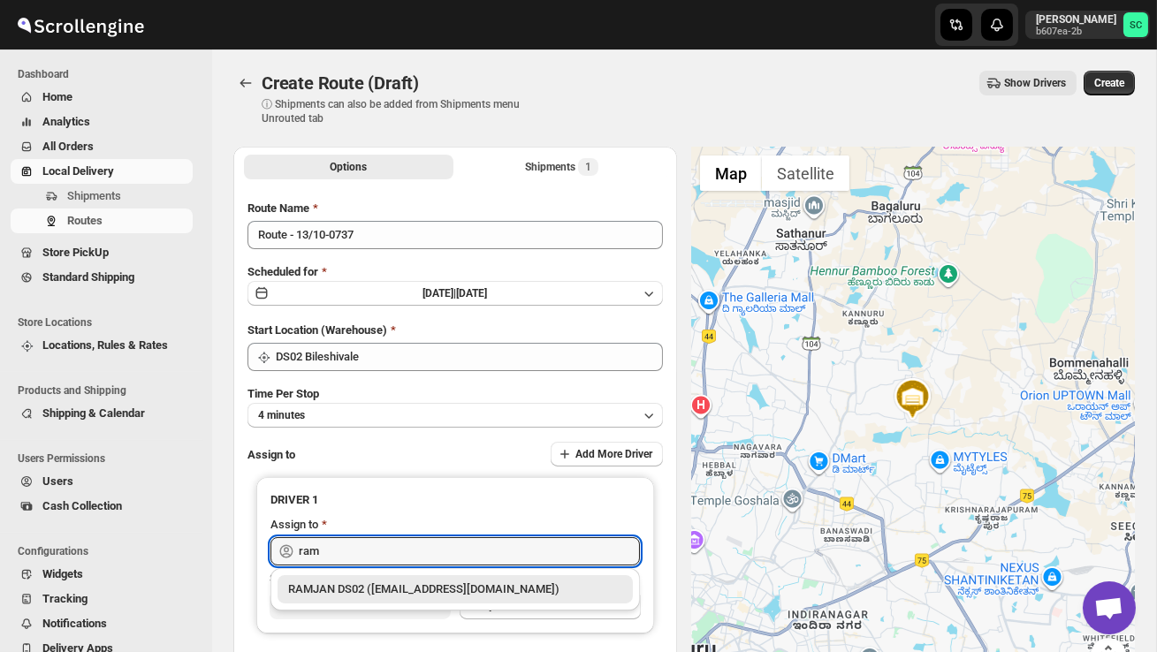
click at [381, 583] on div "RAMJAN DS02 ([EMAIL_ADDRESS][DOMAIN_NAME])" at bounding box center [455, 590] width 334 height 18
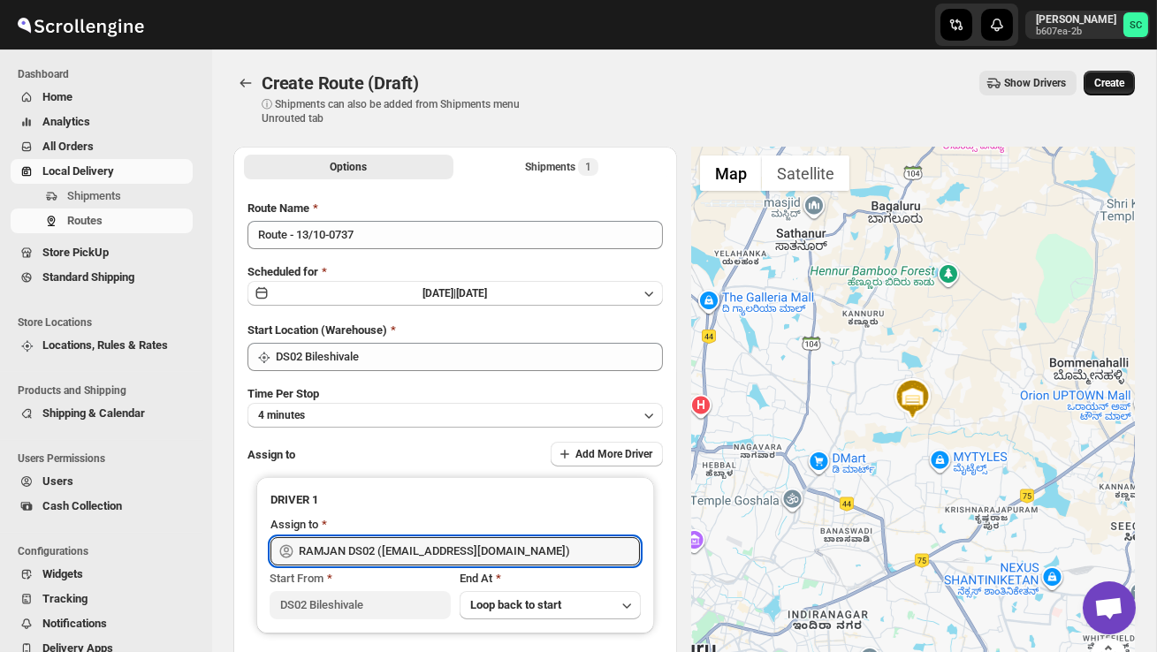
type input "RAMJAN DS02 ([EMAIL_ADDRESS][DOMAIN_NAME])"
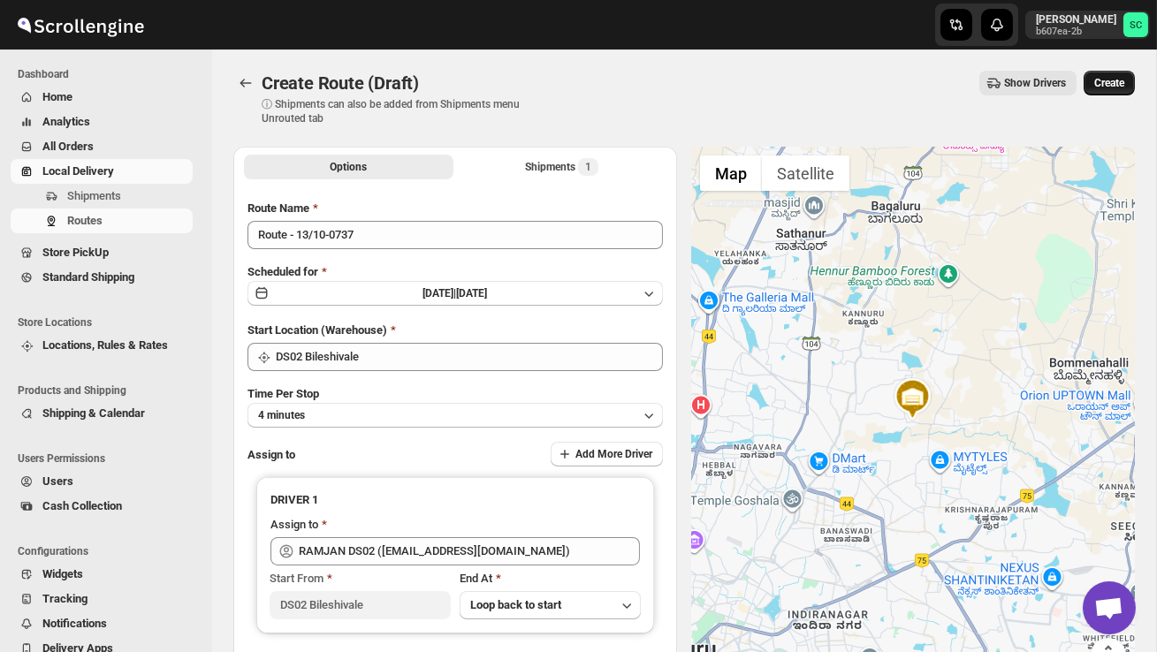
click at [1108, 88] on span "Create" at bounding box center [1109, 83] width 30 height 14
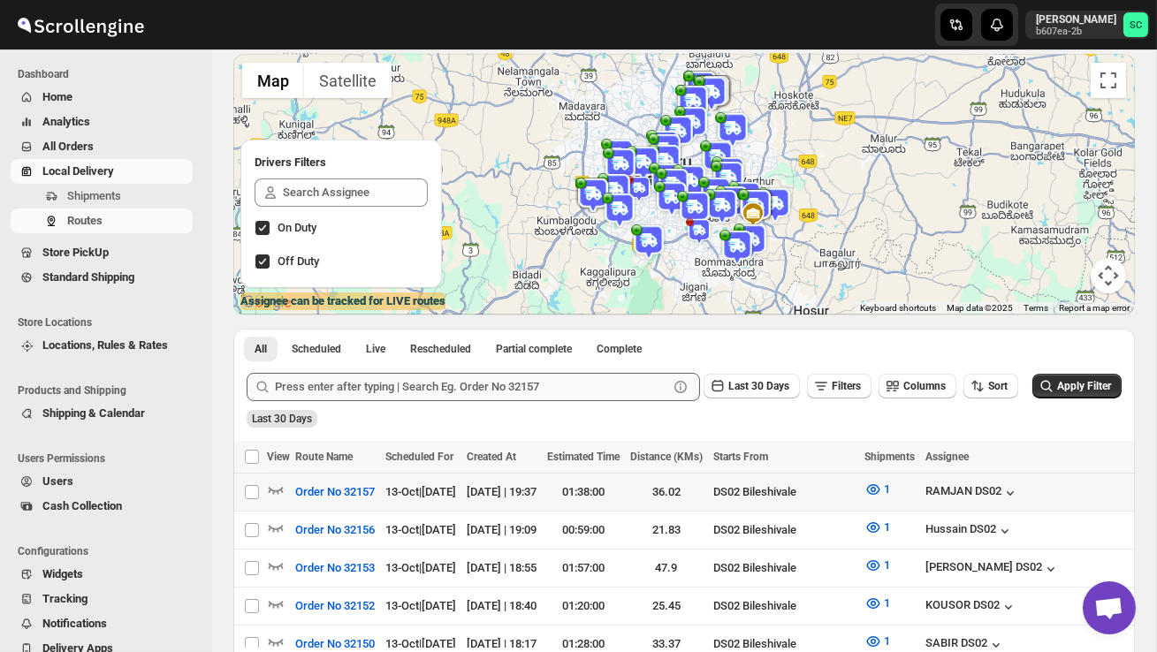
scroll to position [118, 0]
